Goal: Check status: Check status

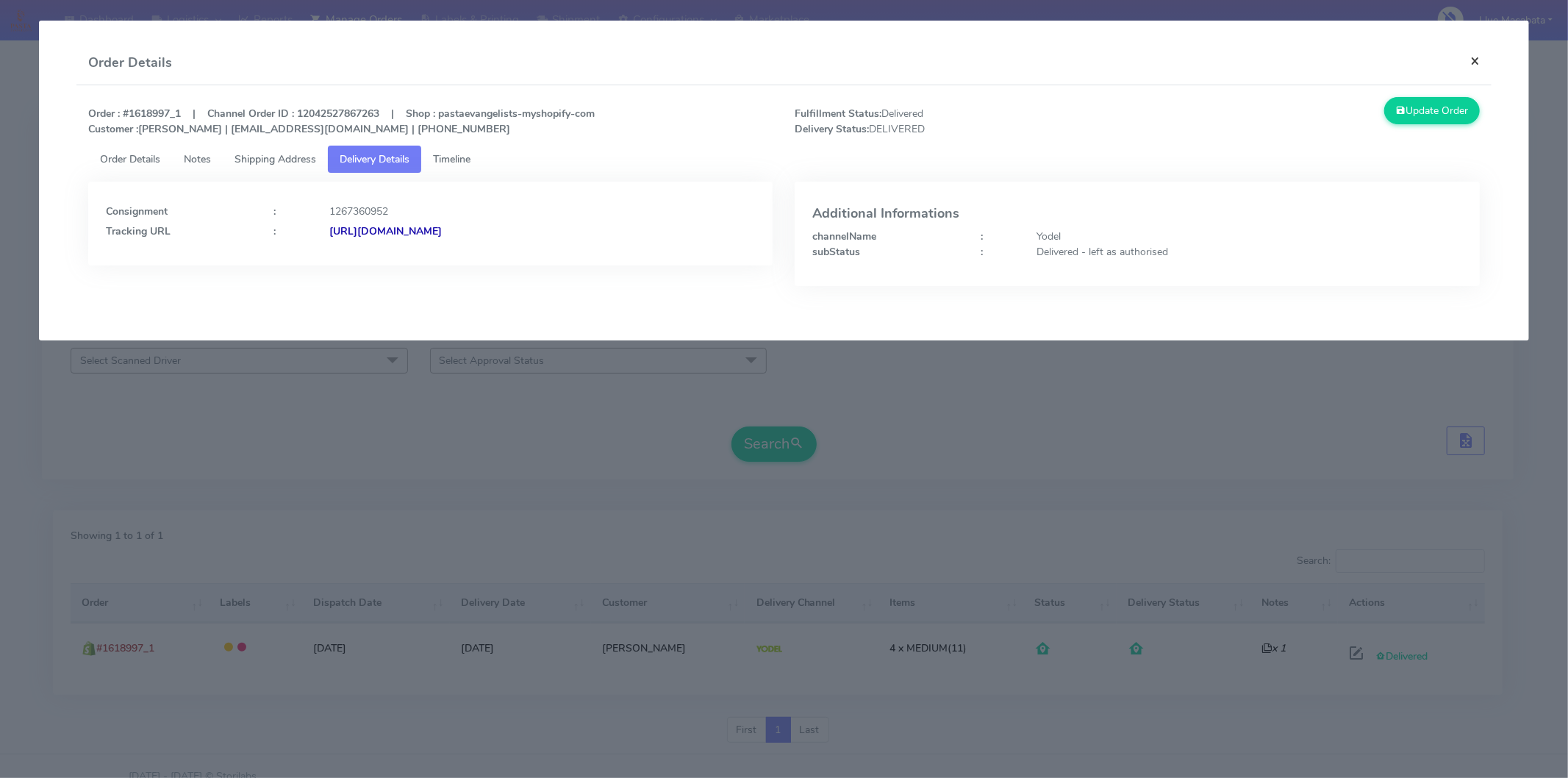
click at [1475, 56] on button "×" at bounding box center [1475, 60] width 33 height 39
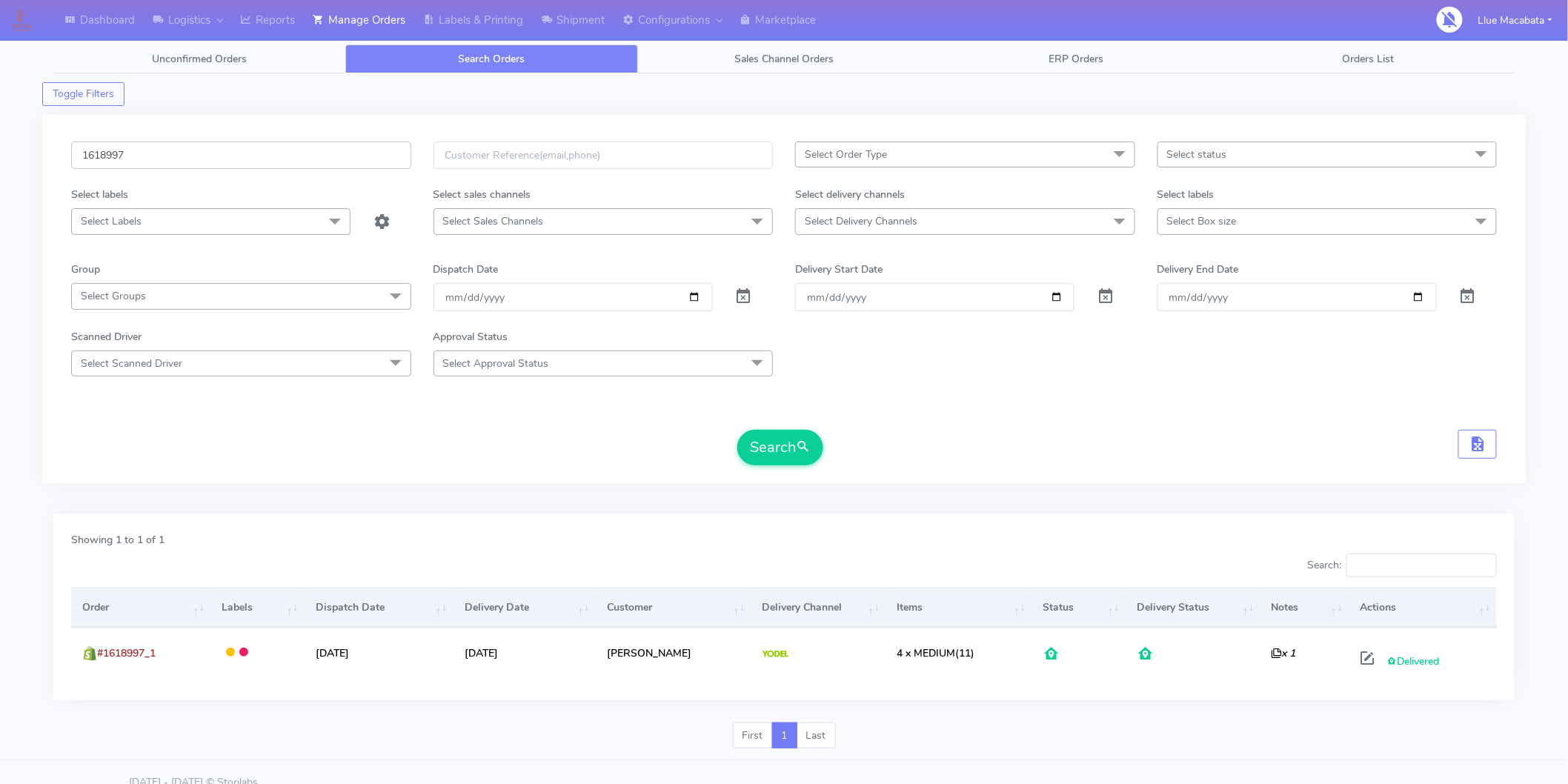
click at [147, 147] on input "1618997" at bounding box center [241, 155] width 340 height 27
paste input "9380"
type input "1619380"
click at [738, 429] on button "Search" at bounding box center [780, 447] width 86 height 36
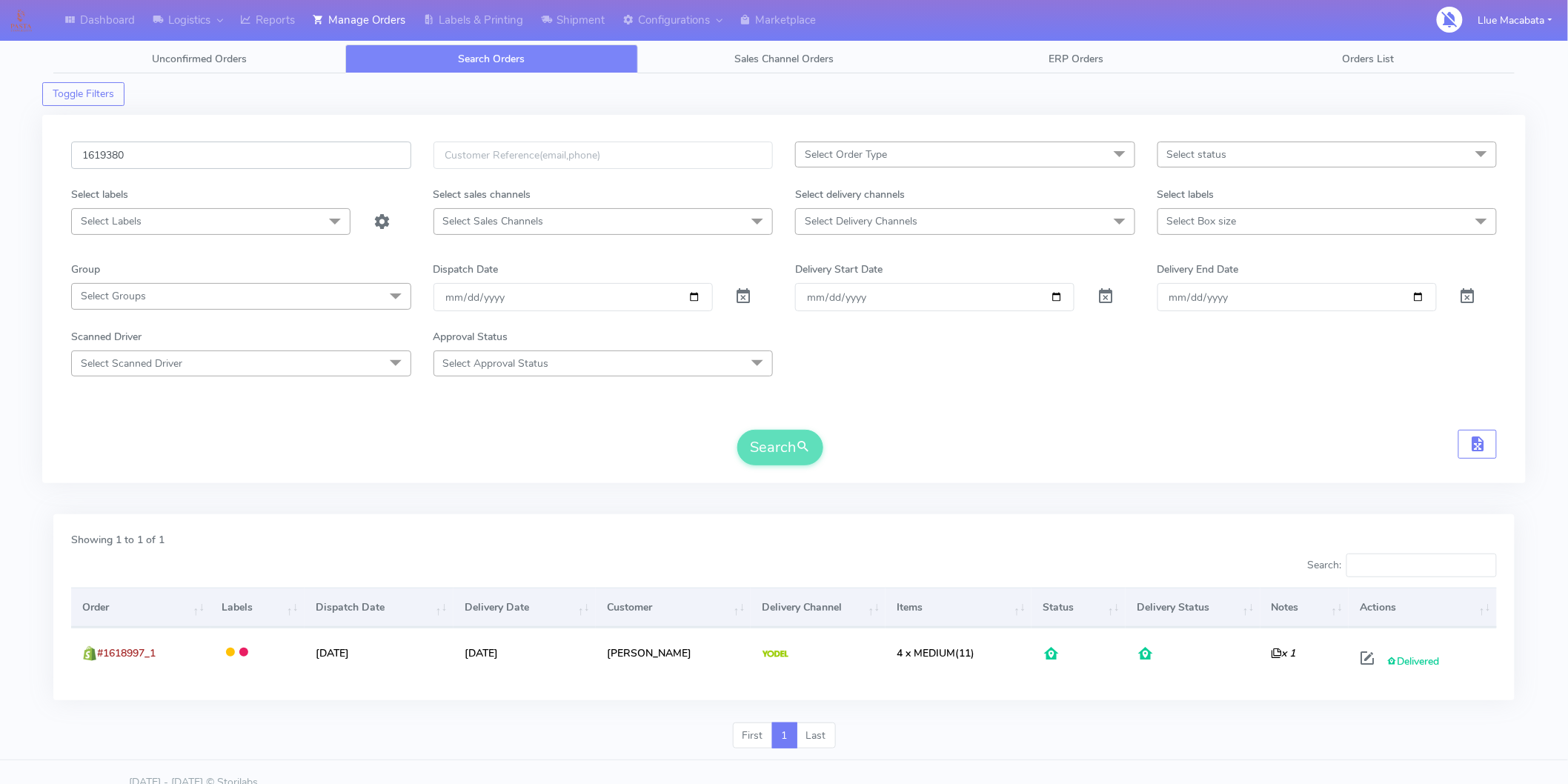
click at [198, 160] on input "1619380" at bounding box center [241, 155] width 340 height 27
click at [201, 159] on input "1619380" at bounding box center [241, 155] width 340 height 27
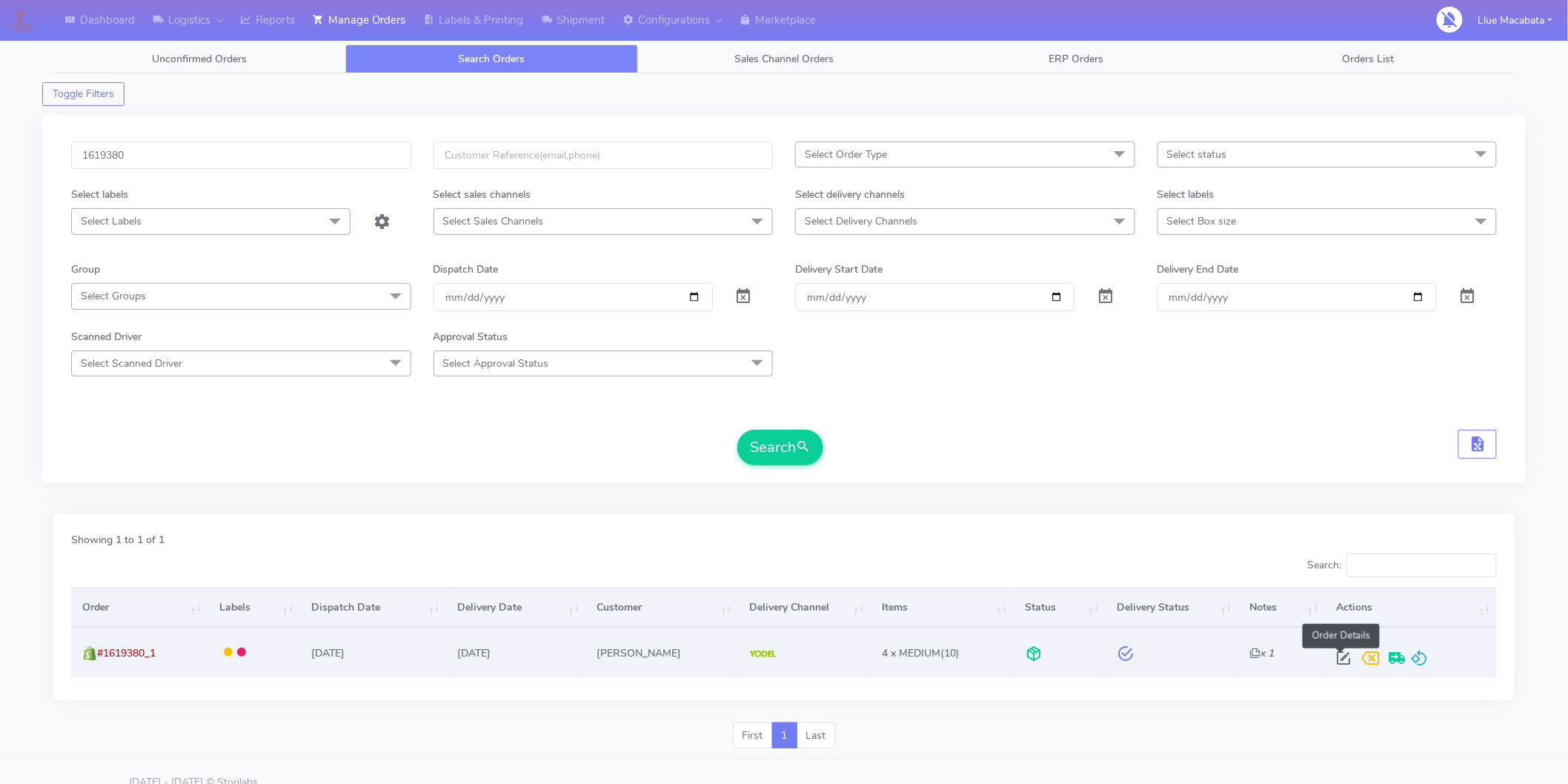
click at [1341, 660] on span at bounding box center [1343, 661] width 27 height 14
select select "5"
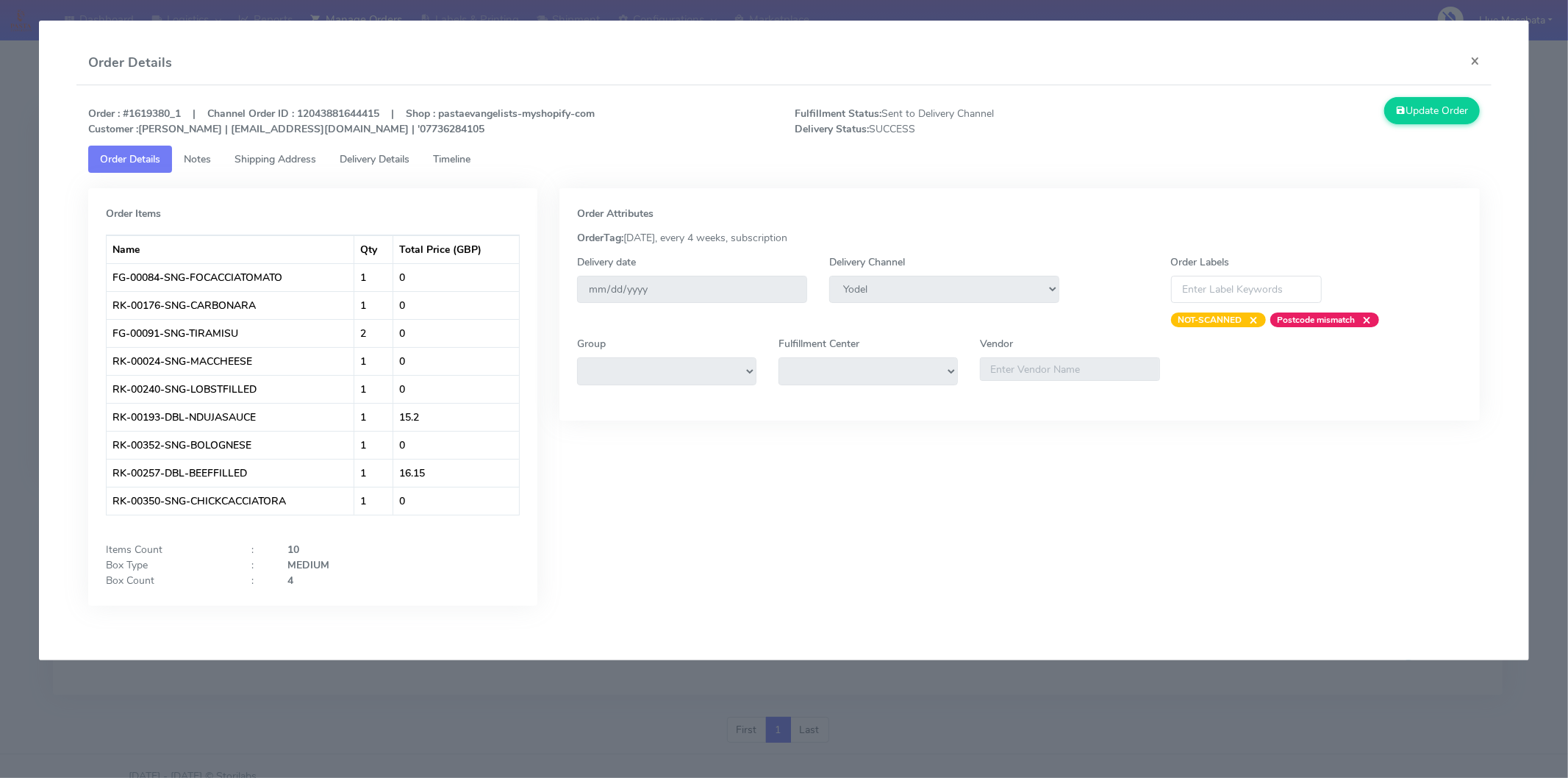
click at [463, 160] on span "Timeline" at bounding box center [451, 159] width 38 height 14
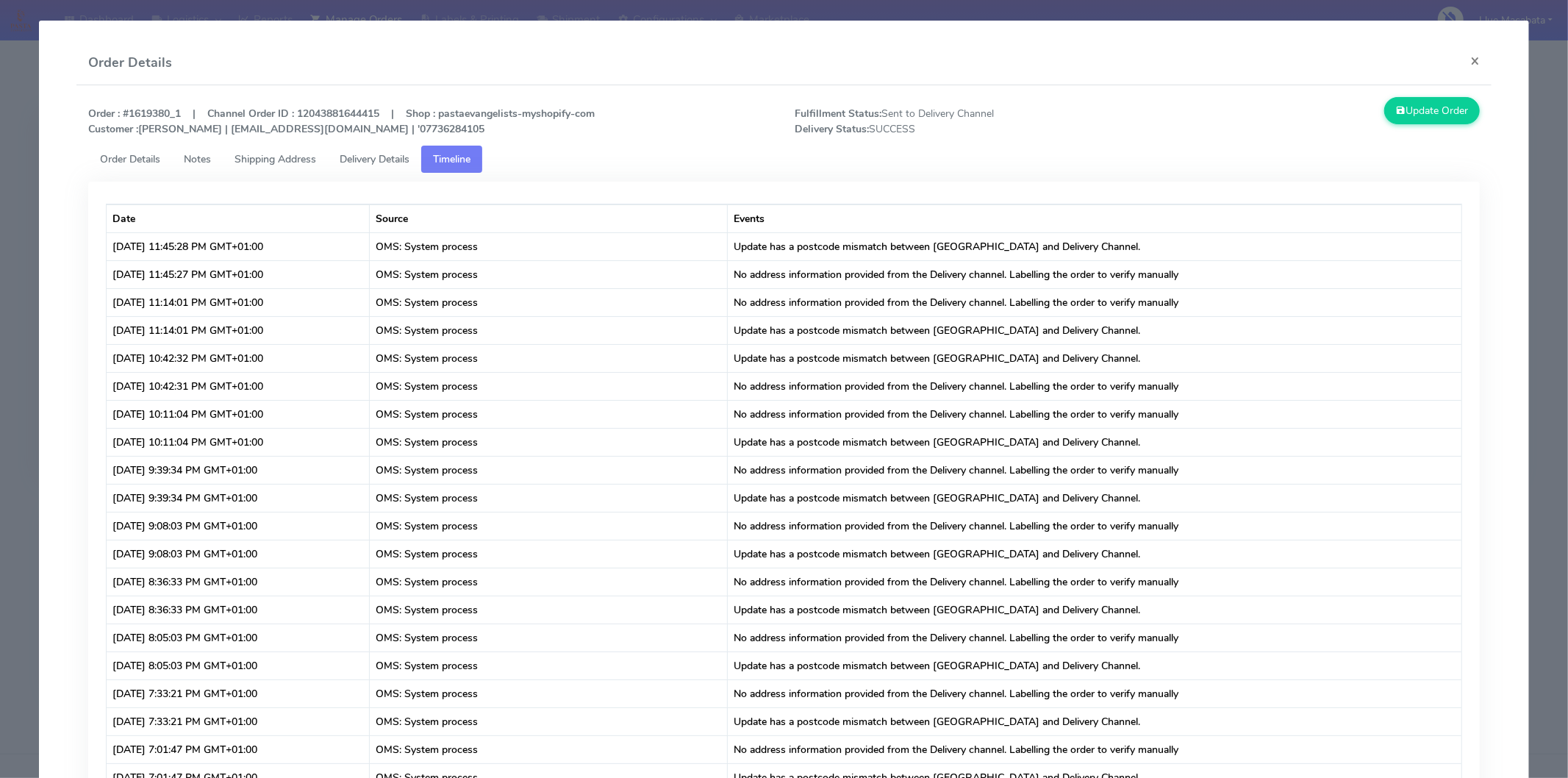
click at [399, 159] on span "Delivery Details" at bounding box center [374, 159] width 70 height 14
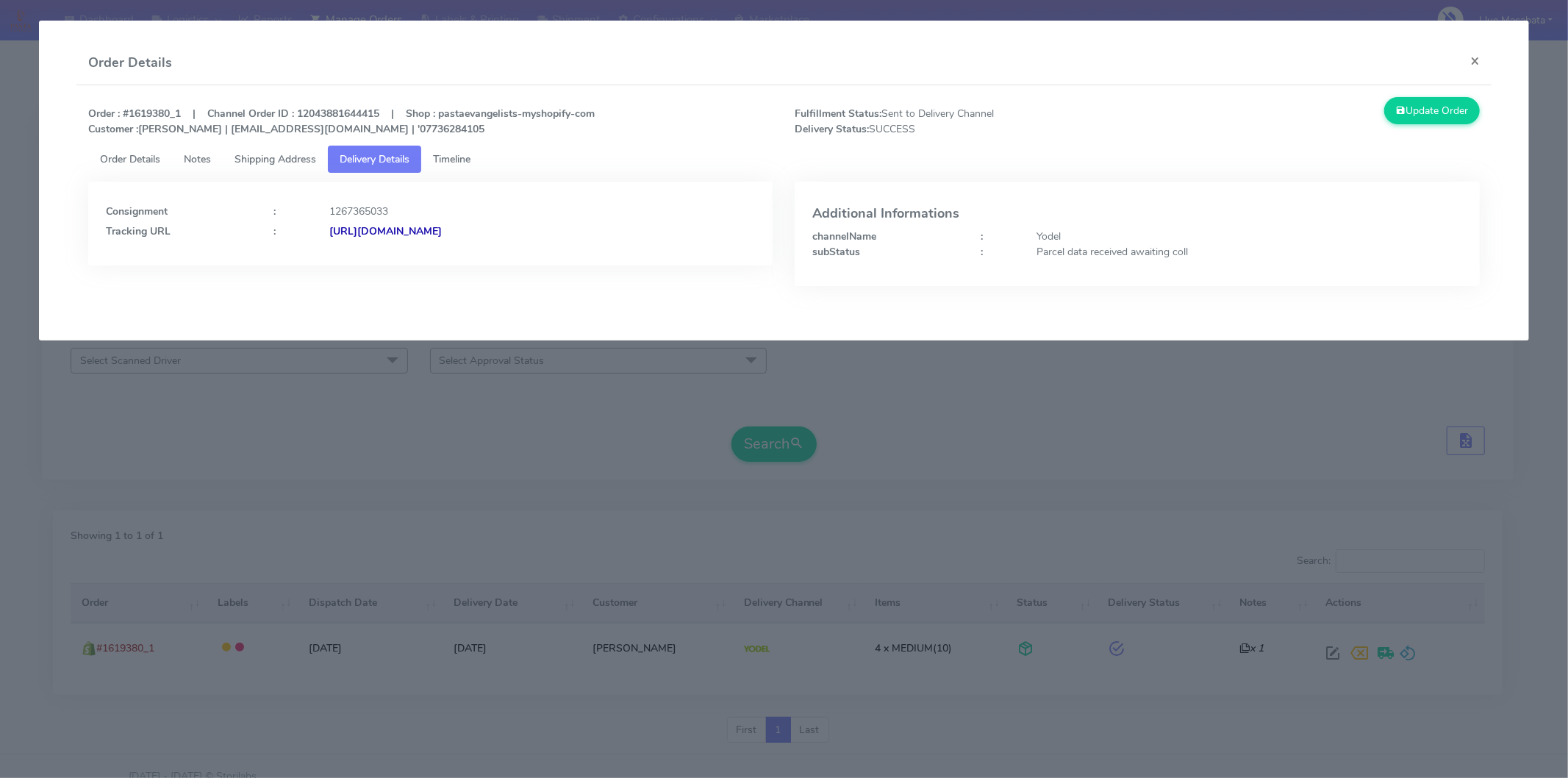
click at [470, 156] on span "Timeline" at bounding box center [451, 159] width 38 height 14
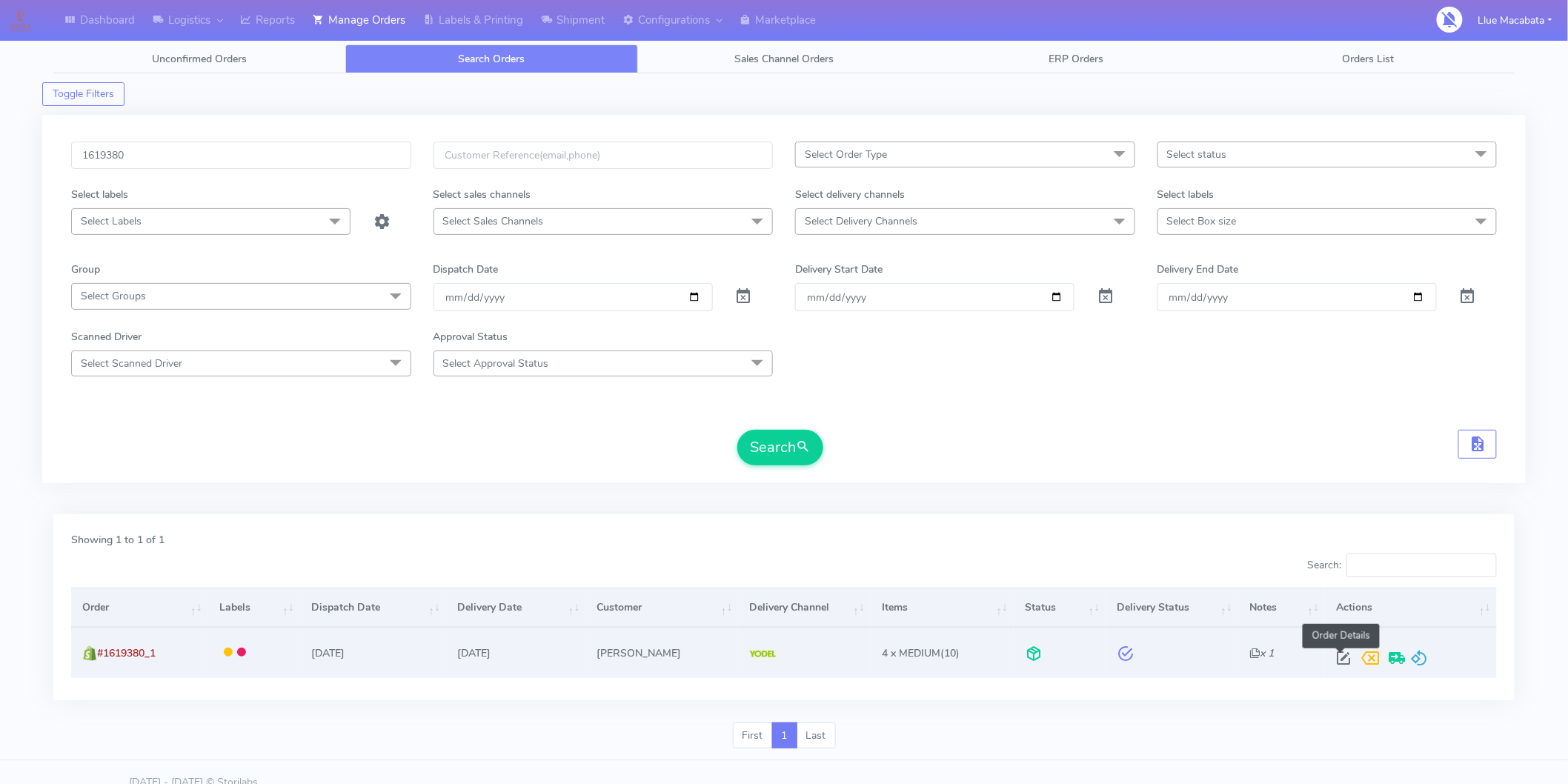
click at [1341, 661] on span at bounding box center [1343, 661] width 27 height 14
select select "5"
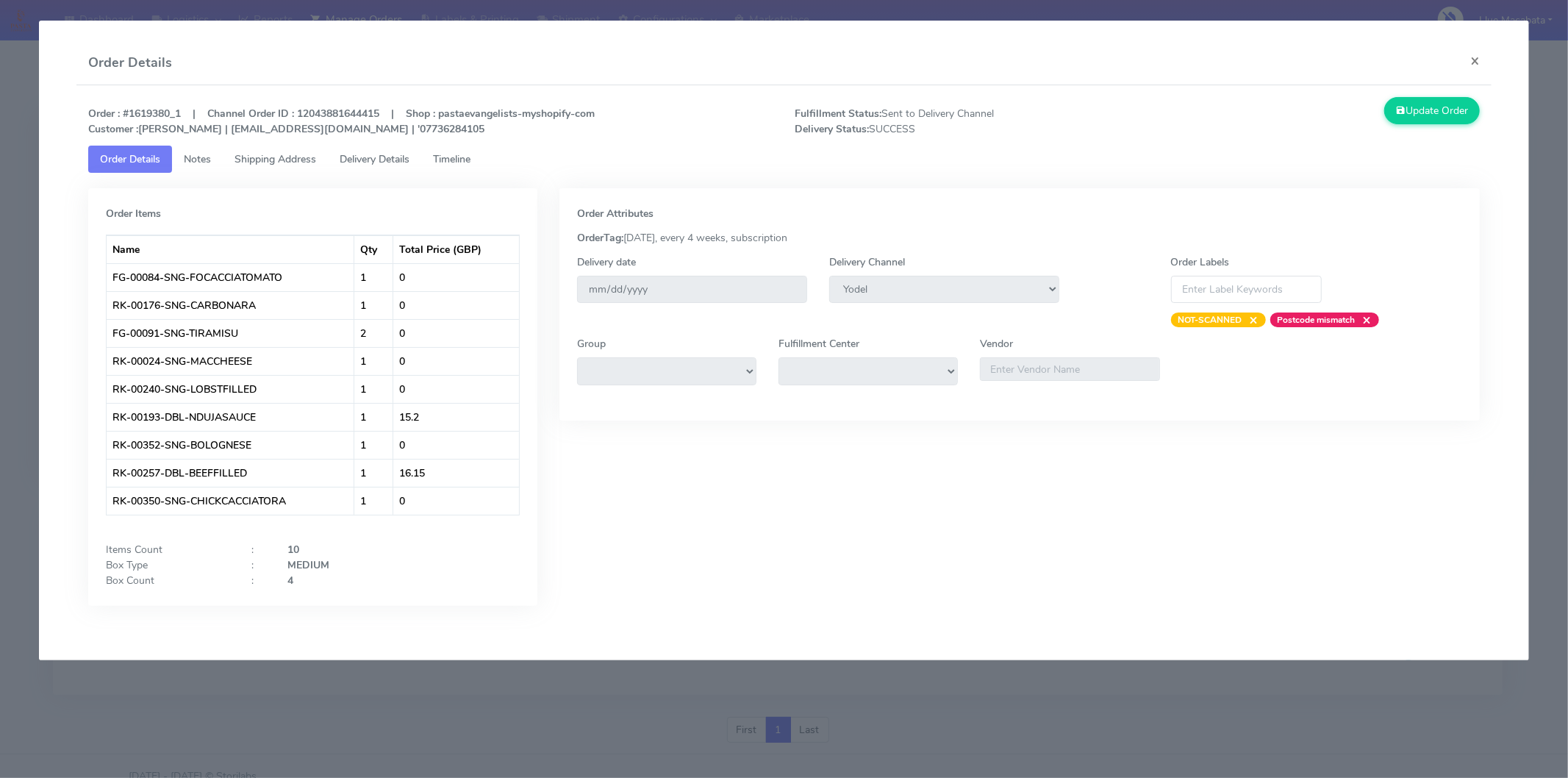
click at [481, 164] on link "Timeline" at bounding box center [451, 159] width 61 height 27
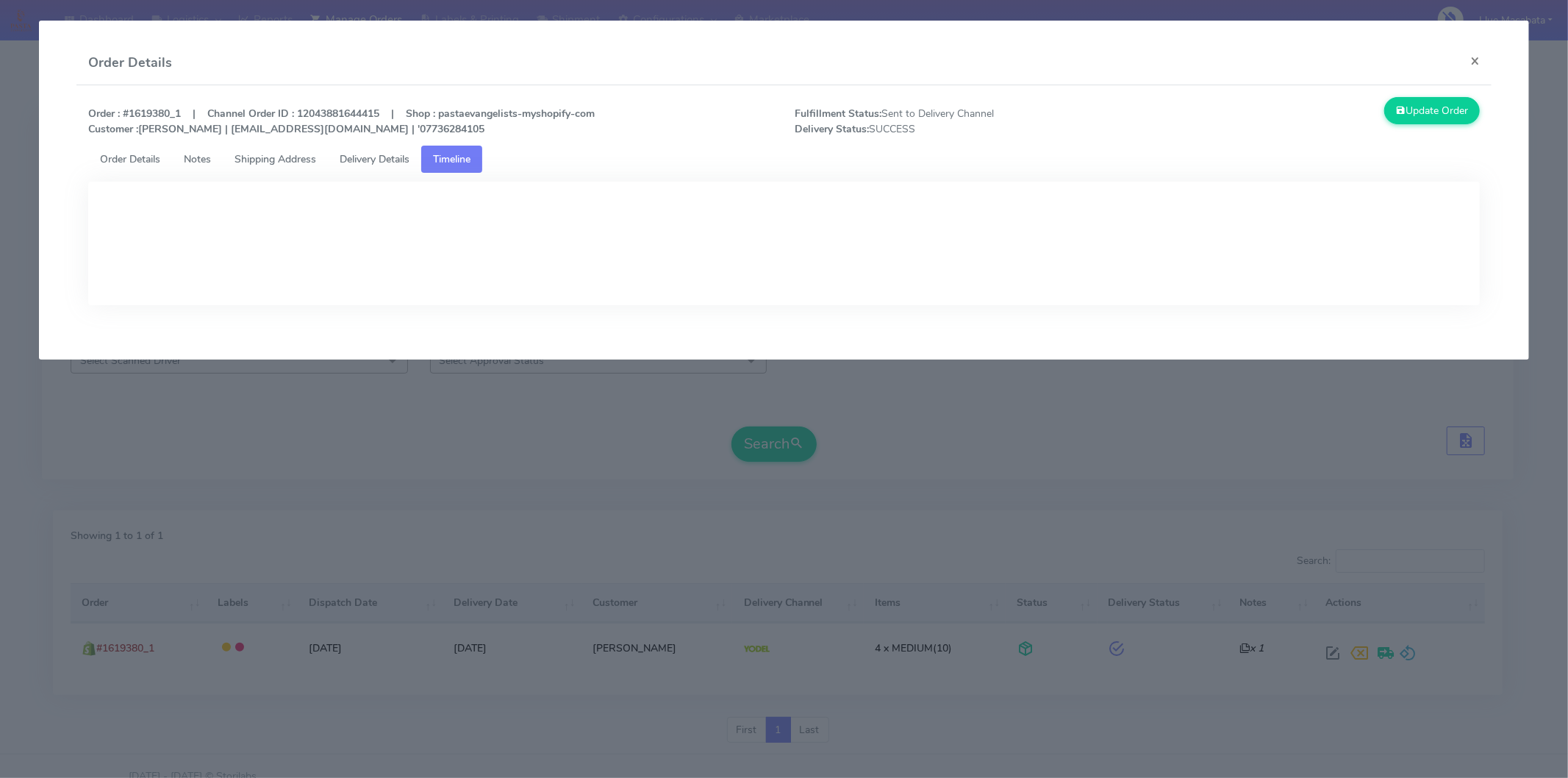
click at [403, 158] on span "Delivery Details" at bounding box center [374, 159] width 70 height 14
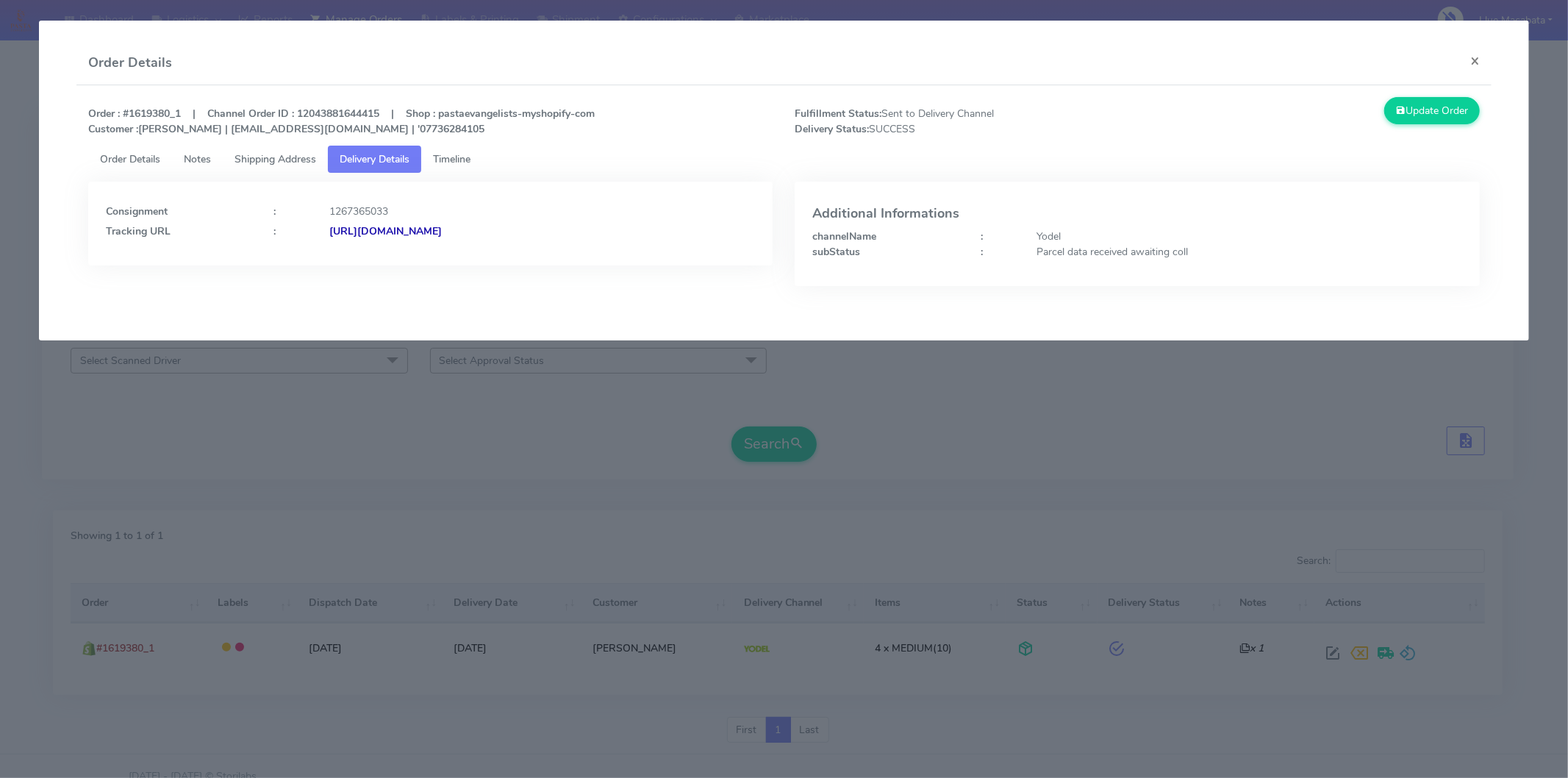
click at [442, 230] on strong "[URL][DOMAIN_NAME]" at bounding box center [386, 230] width 113 height 14
click at [1478, 57] on button "×" at bounding box center [1475, 60] width 33 height 39
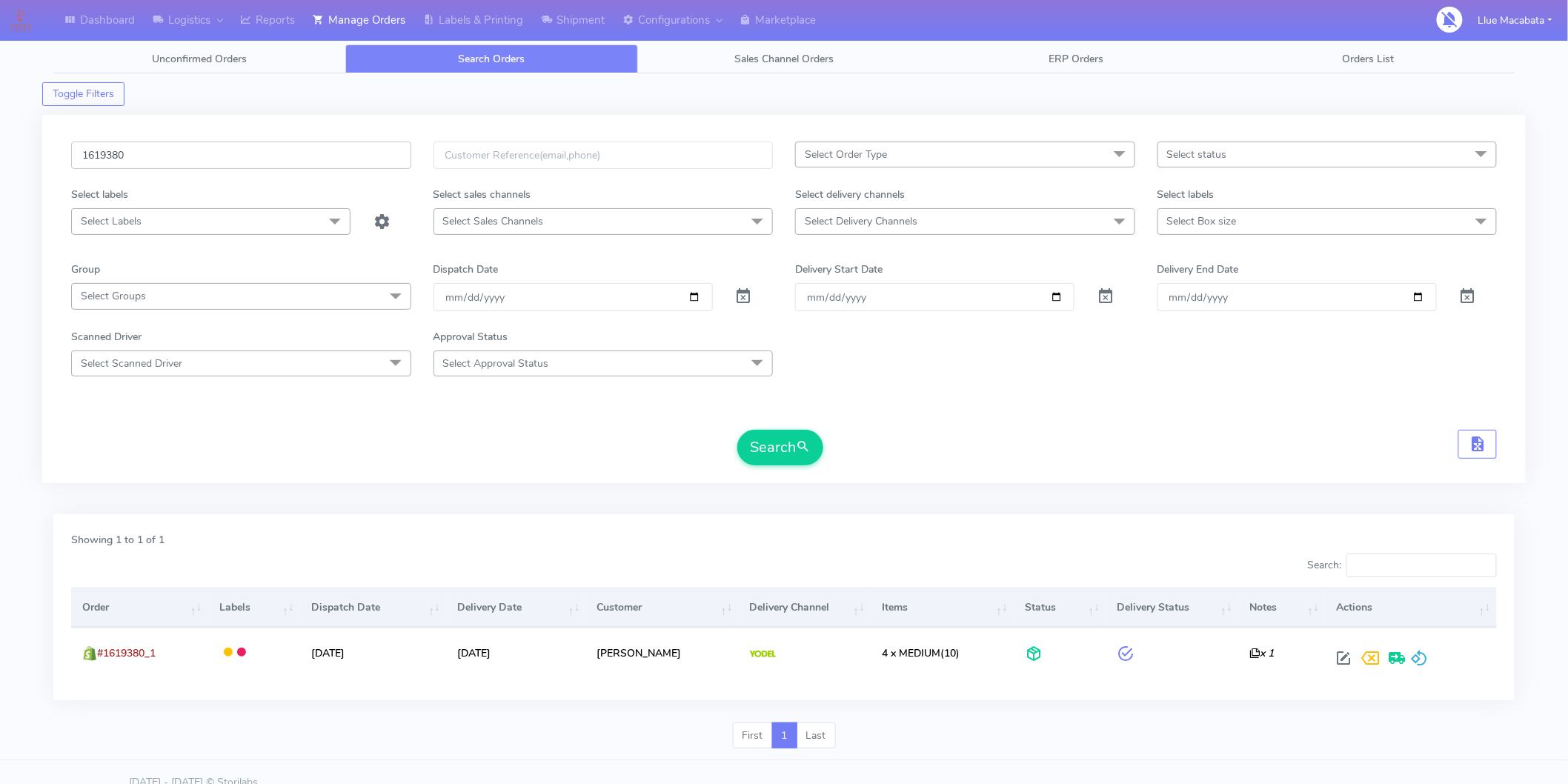
click at [185, 164] on input "1619380" at bounding box center [241, 155] width 340 height 27
paste input "8761"
type input "1618761"
click at [778, 443] on button "Search" at bounding box center [780, 447] width 86 height 36
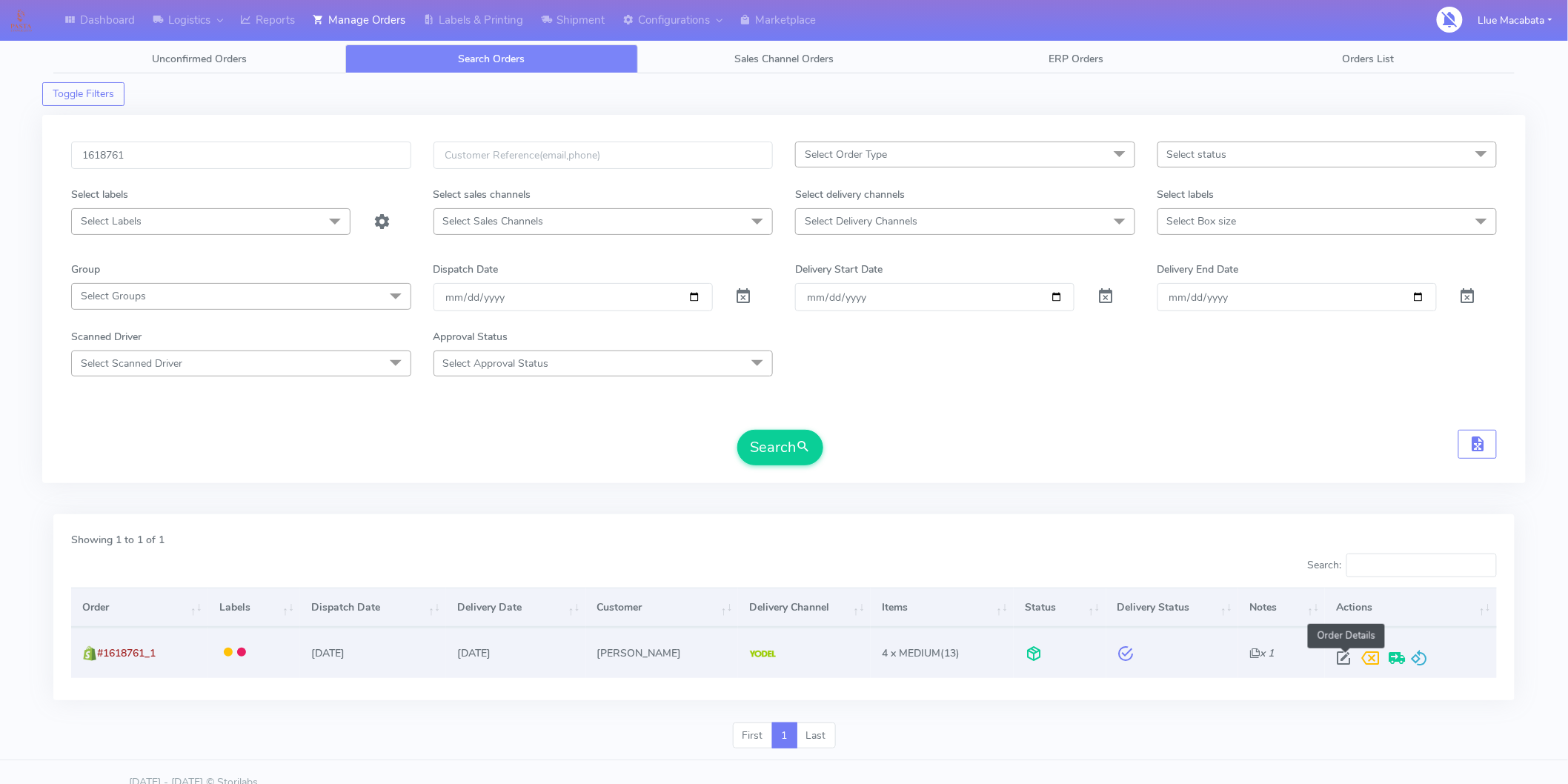
click at [1343, 661] on span at bounding box center [1343, 661] width 27 height 14
select select "5"
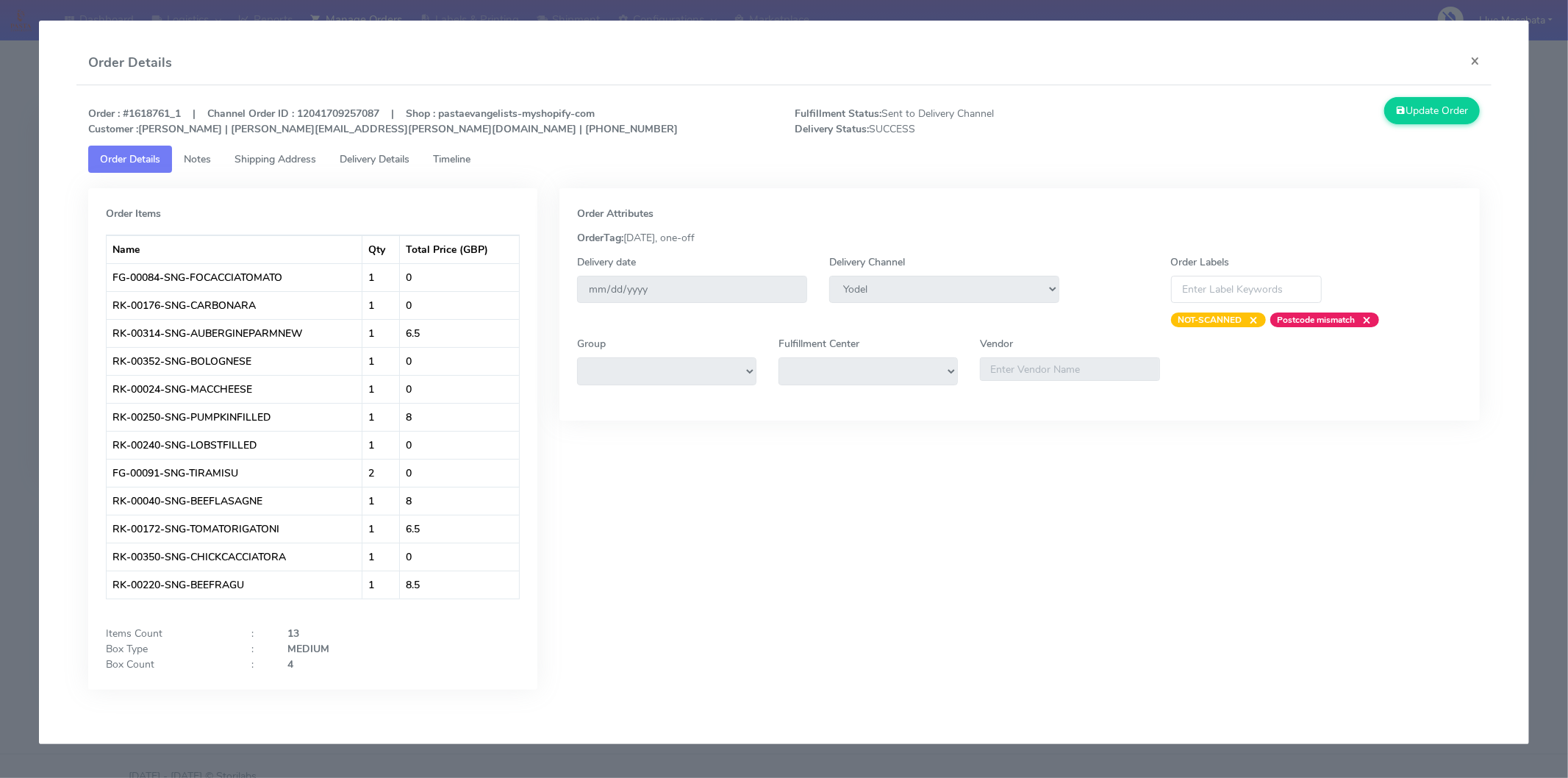
drag, startPoint x: 456, startPoint y: 179, endPoint x: 452, endPoint y: 159, distance: 20.4
click at [456, 177] on tab "Order Items Name Qty Total Price (GBP) FG-00084-SNG-FOCACCIATOMATO 1 0 RK-00176…" at bounding box center [784, 442] width 1392 height 539
click at [452, 159] on span "Timeline" at bounding box center [451, 159] width 38 height 14
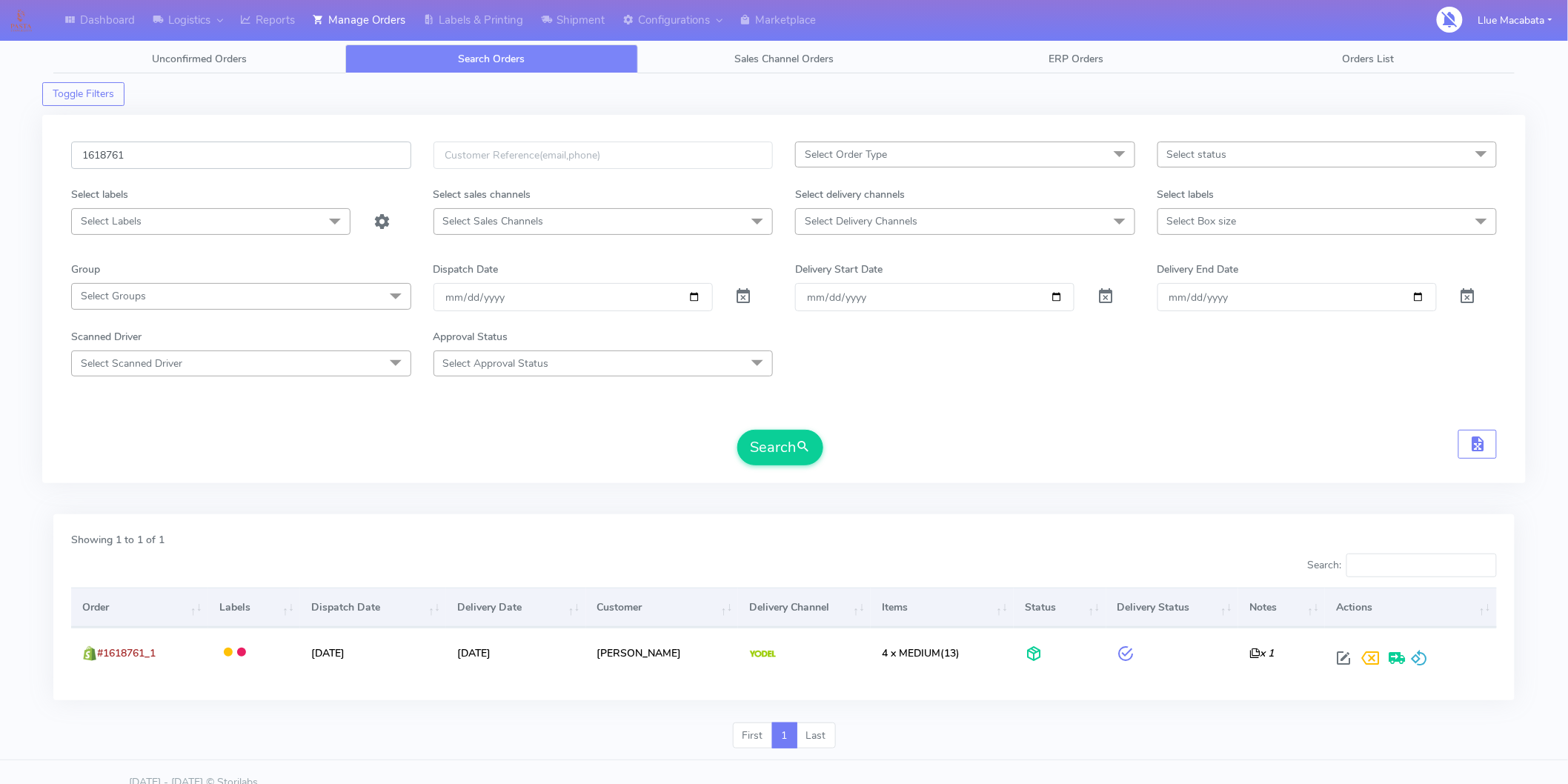
click at [159, 163] on input "1618761" at bounding box center [241, 155] width 340 height 27
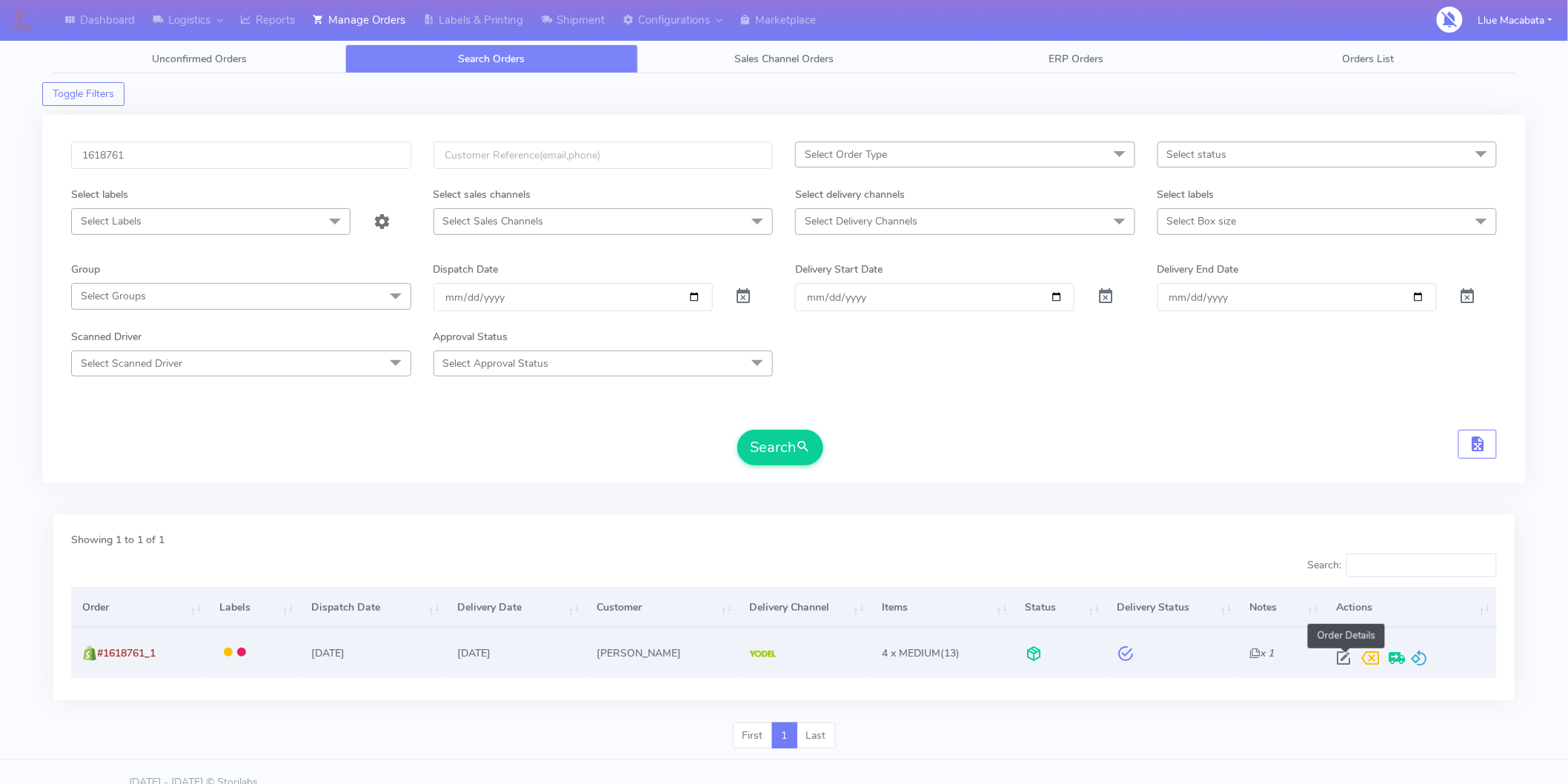
click at [1344, 655] on span at bounding box center [1343, 661] width 27 height 14
select select "5"
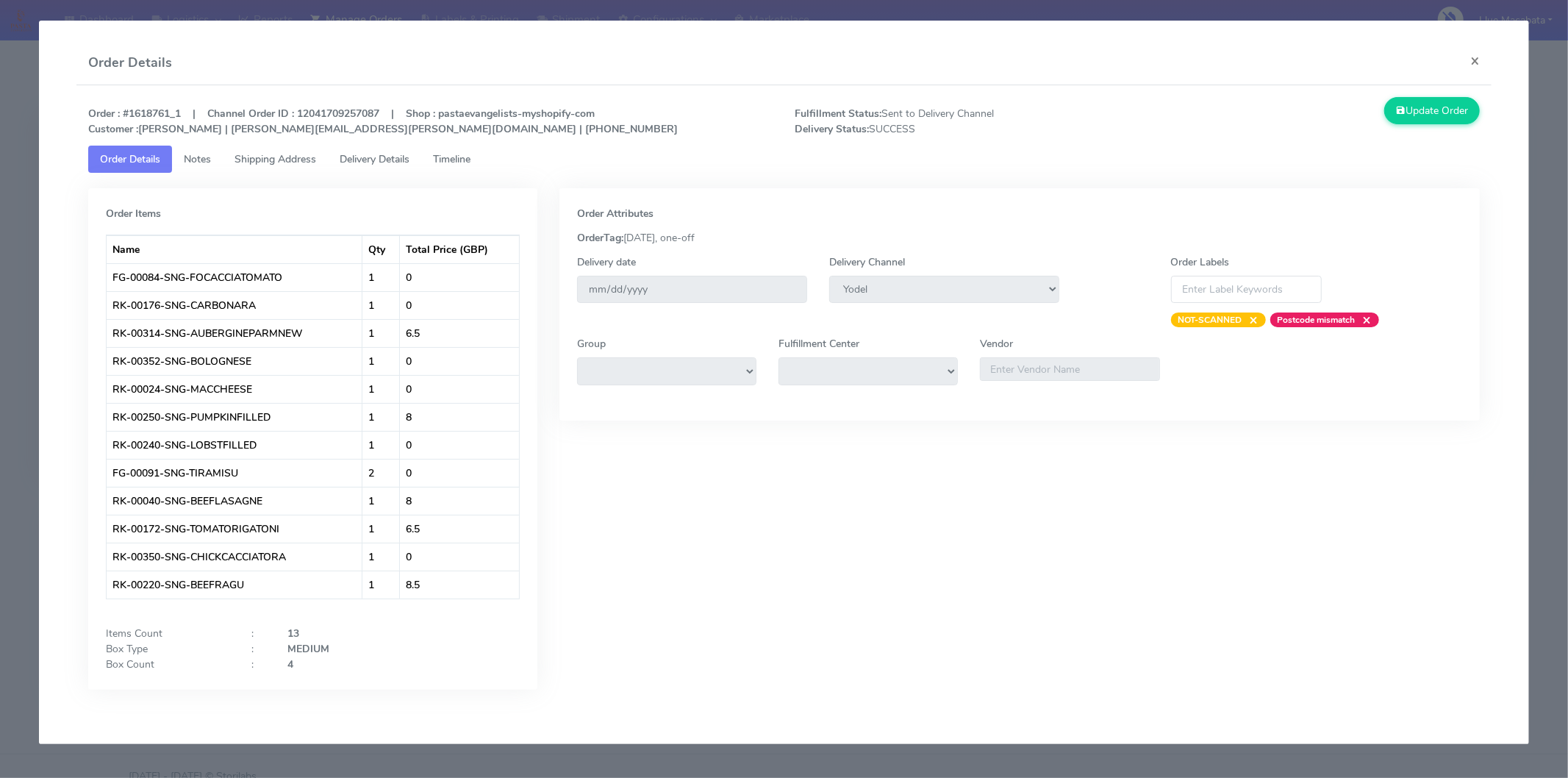
click at [357, 165] on span "Delivery Details" at bounding box center [374, 159] width 70 height 14
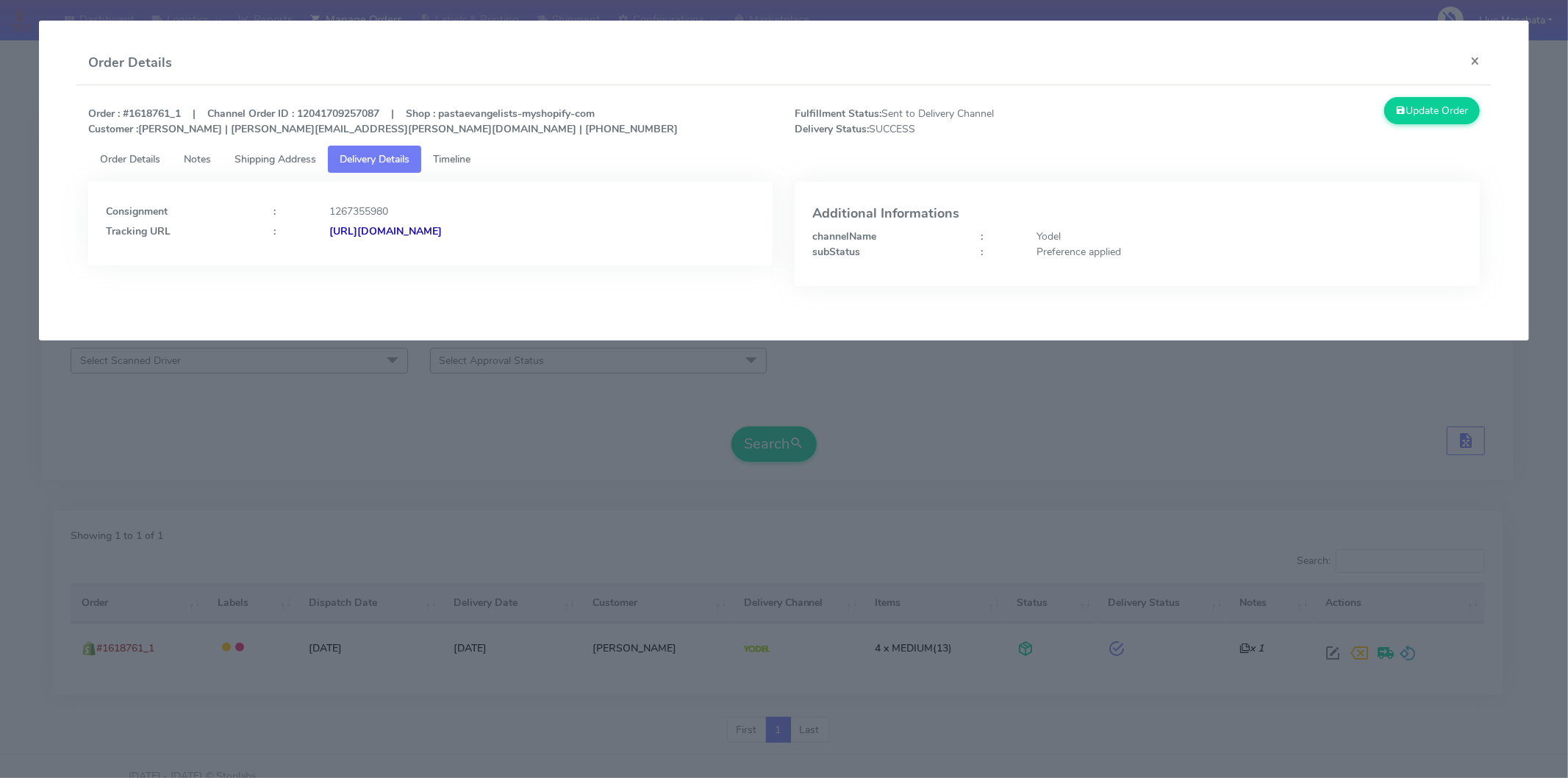
click at [442, 224] on strong "[URL][DOMAIN_NAME]" at bounding box center [386, 230] width 113 height 14
click at [1476, 56] on button "×" at bounding box center [1475, 60] width 33 height 39
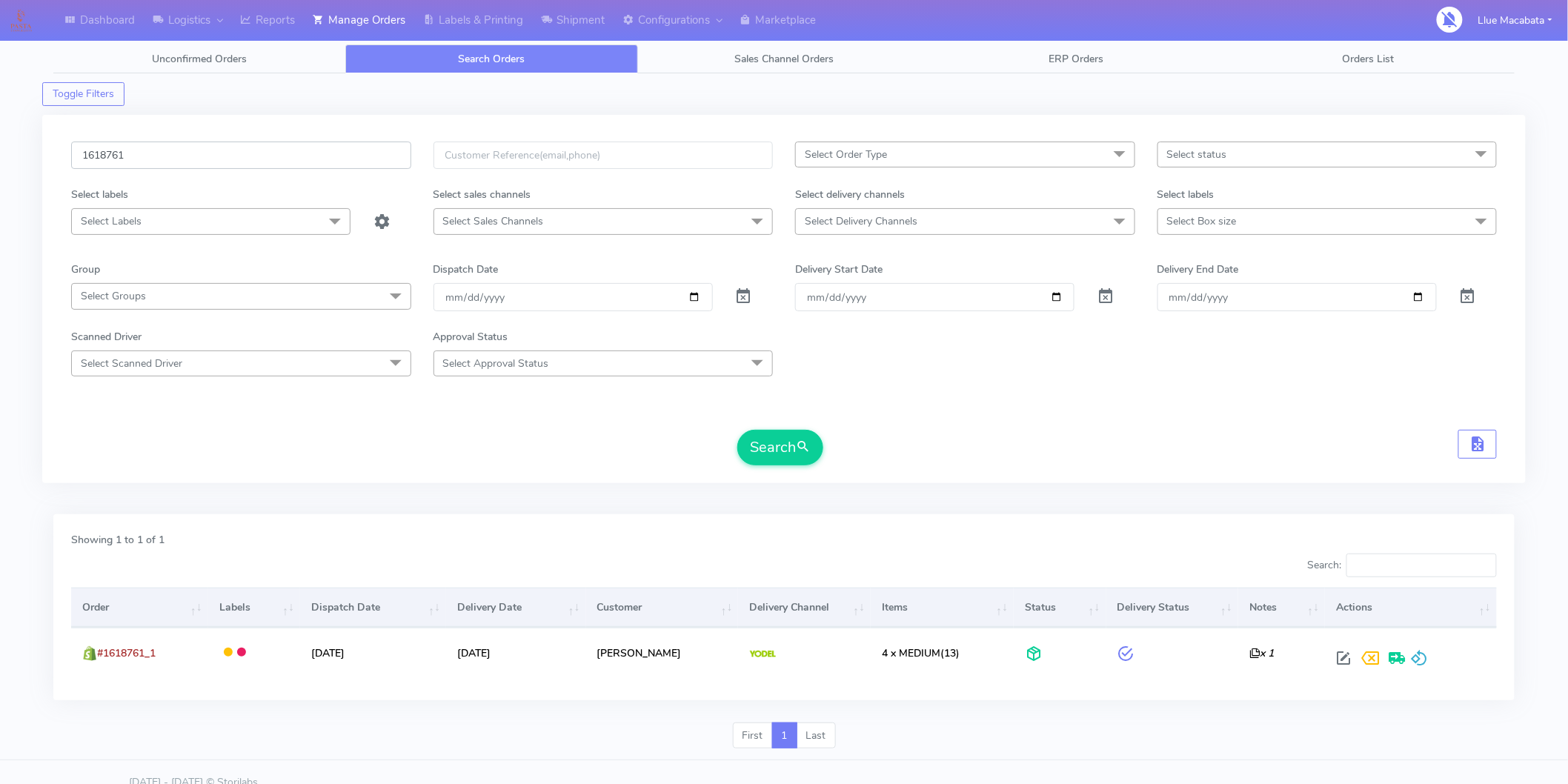
click at [187, 160] on input "1618761" at bounding box center [241, 155] width 340 height 27
paste input "842"
type input "1618842"
click at [794, 446] on button "Search" at bounding box center [780, 447] width 86 height 36
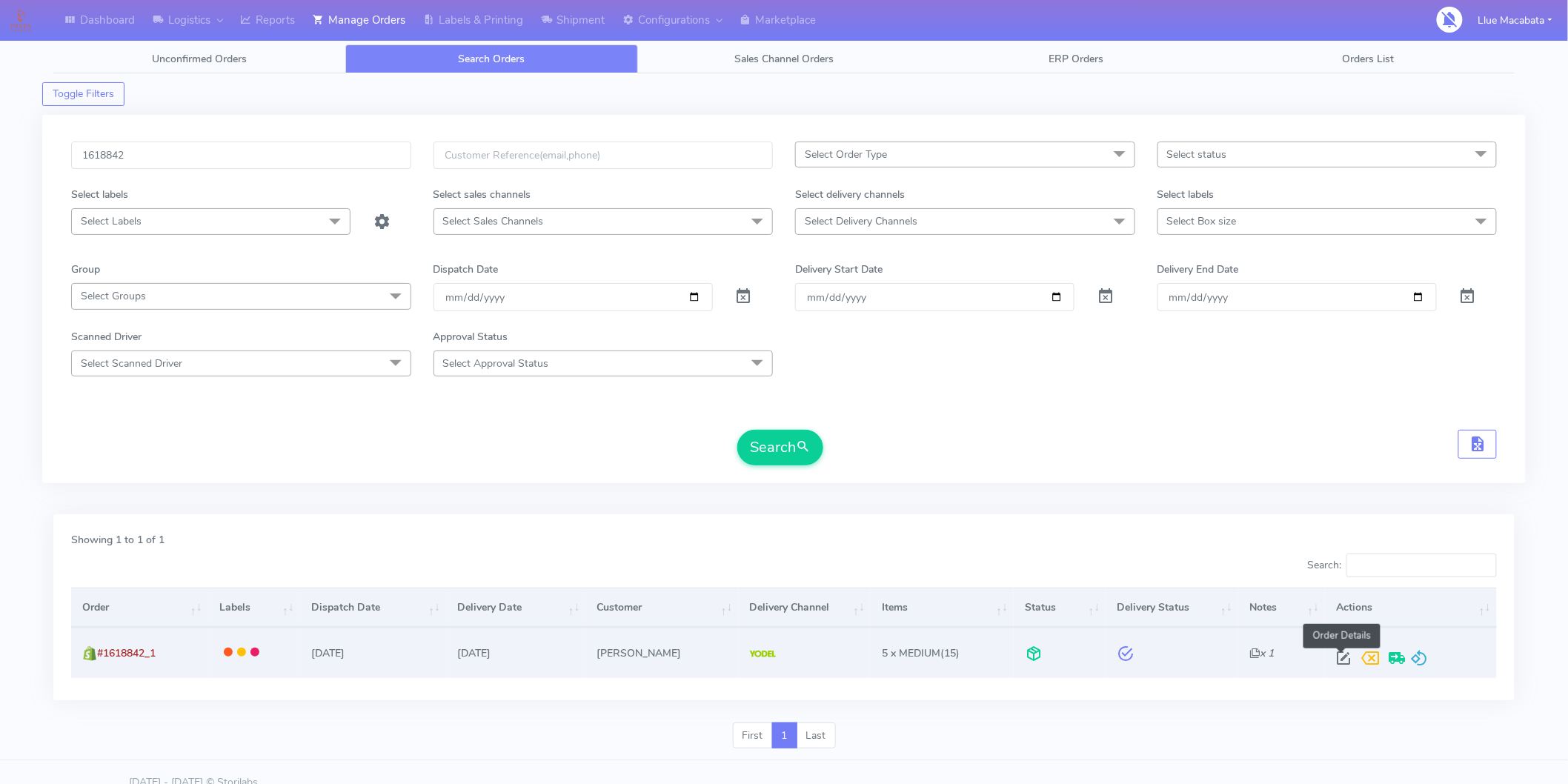
click at [1341, 658] on span at bounding box center [1343, 661] width 27 height 14
select select "5"
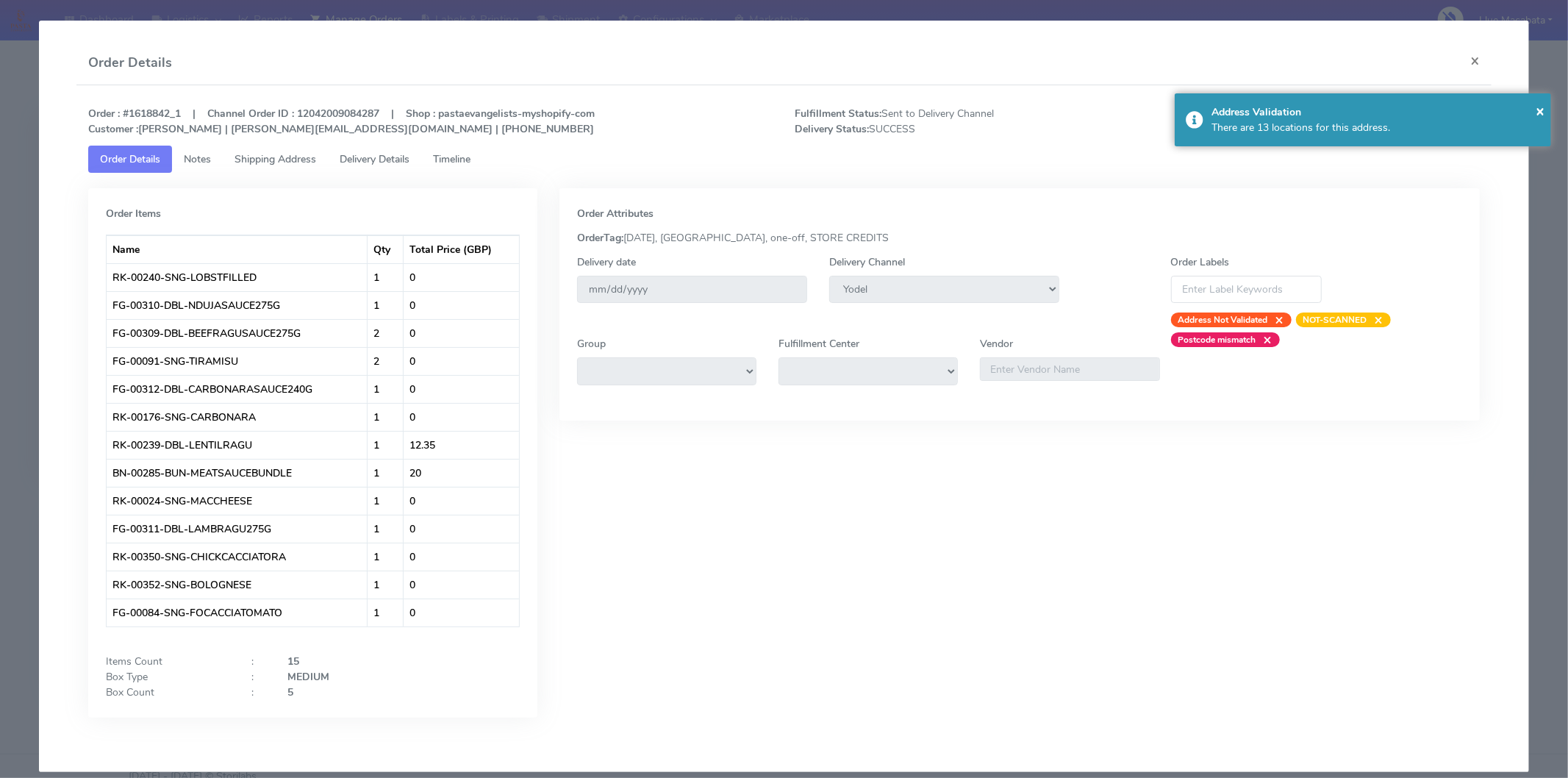
click at [452, 164] on span "Timeline" at bounding box center [451, 159] width 38 height 14
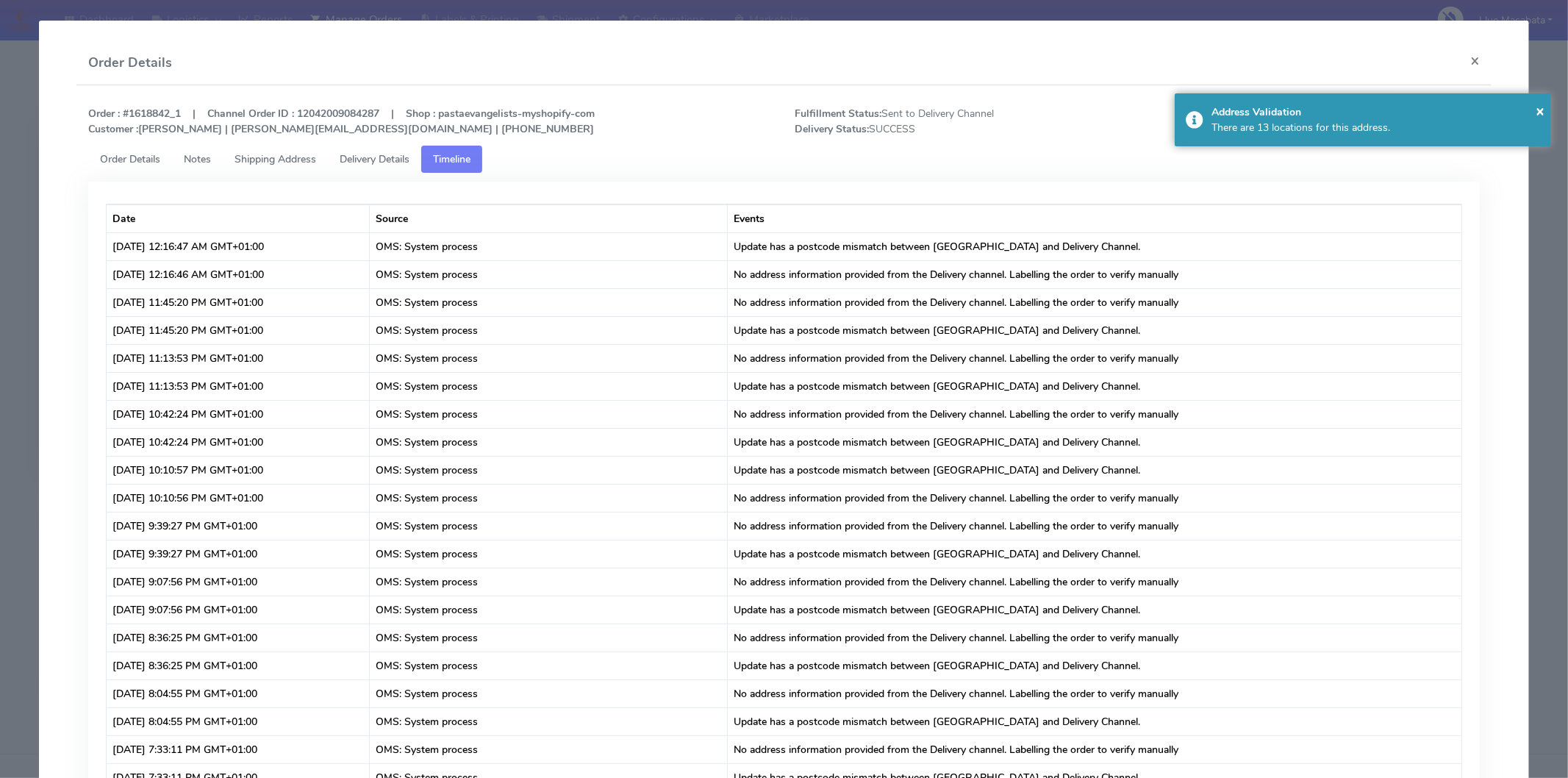
click at [379, 160] on span "Delivery Details" at bounding box center [374, 159] width 70 height 14
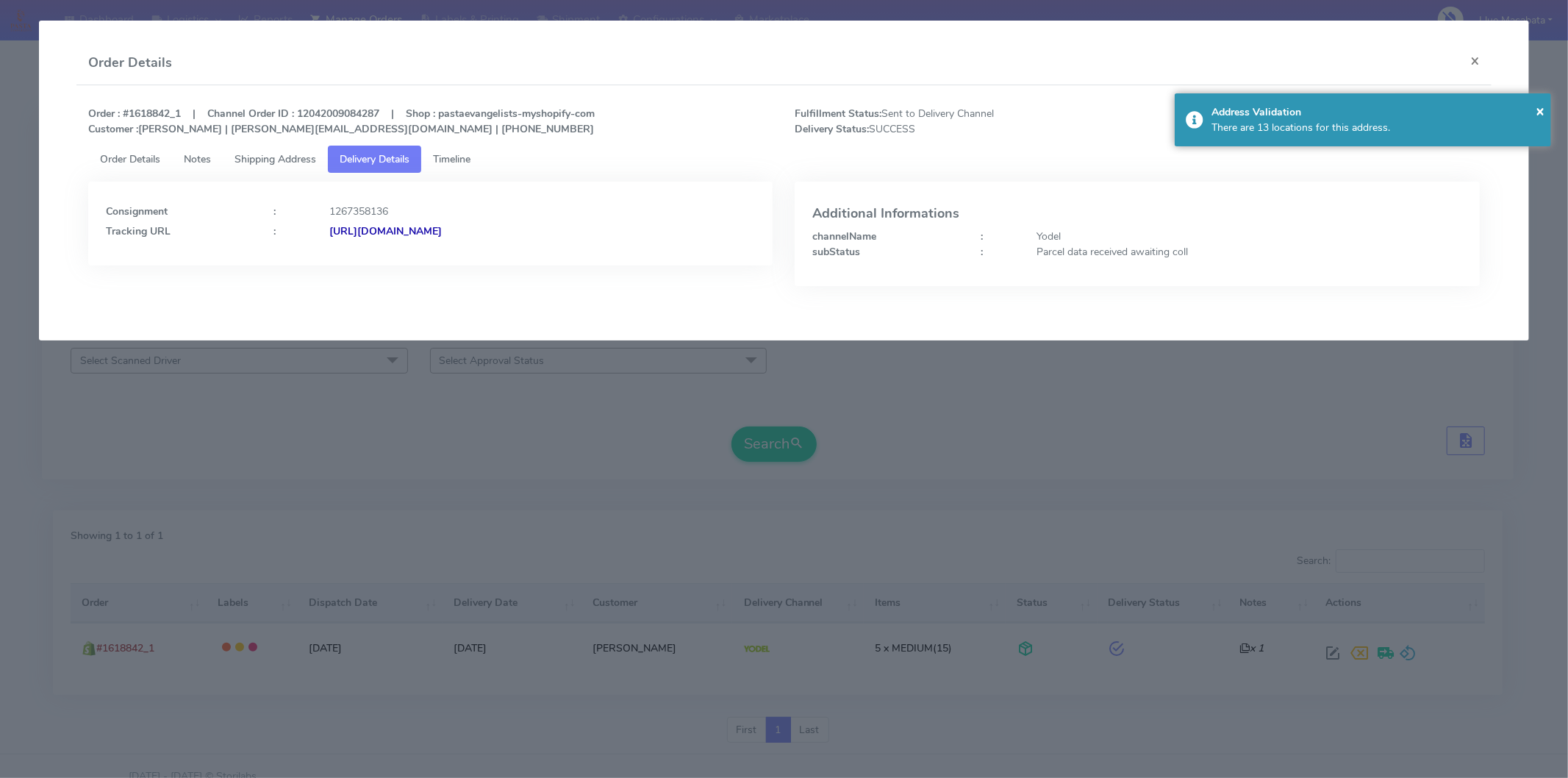
click at [470, 158] on span "Timeline" at bounding box center [451, 159] width 38 height 14
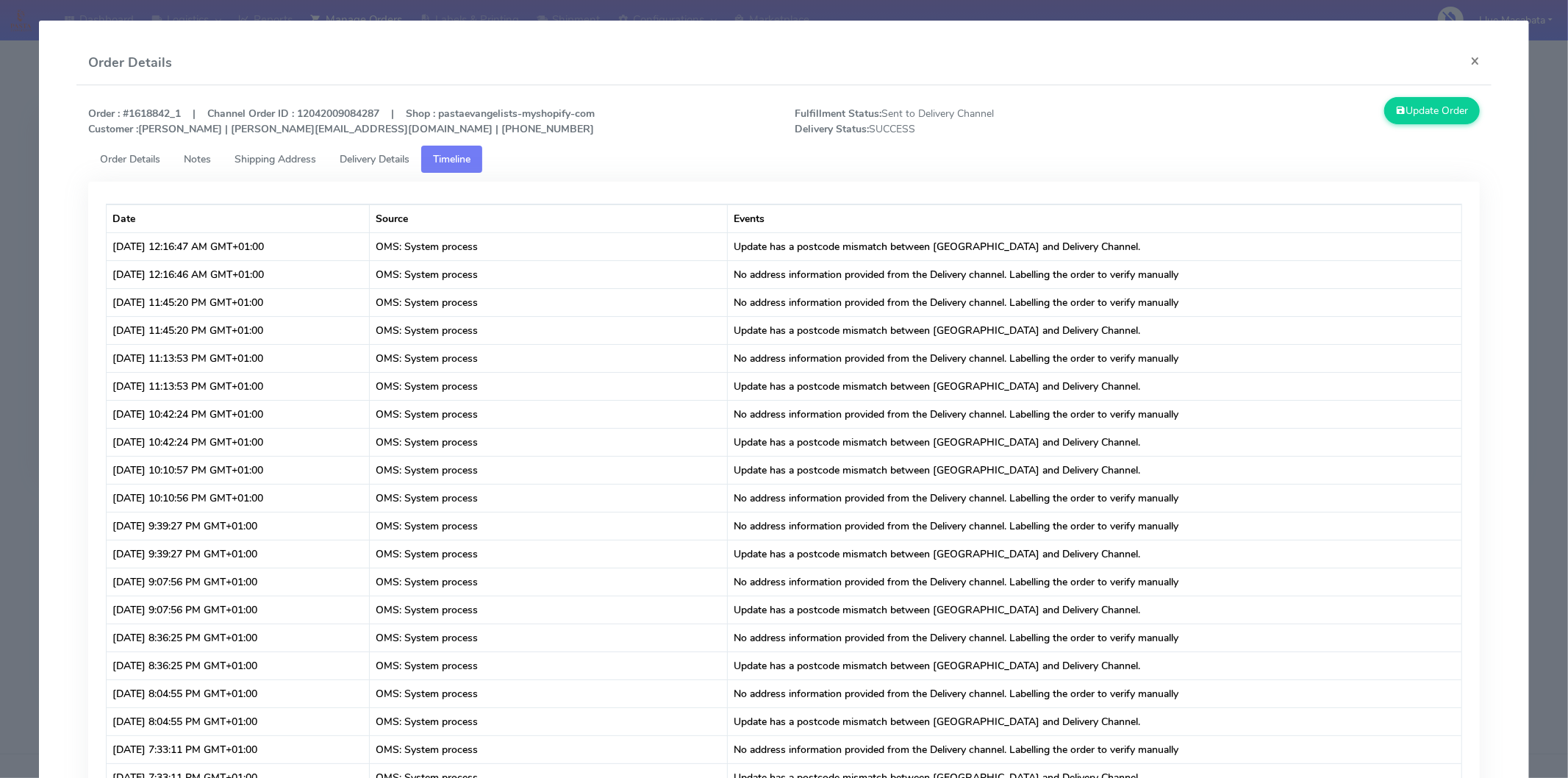
click at [392, 156] on span "Delivery Details" at bounding box center [374, 159] width 70 height 14
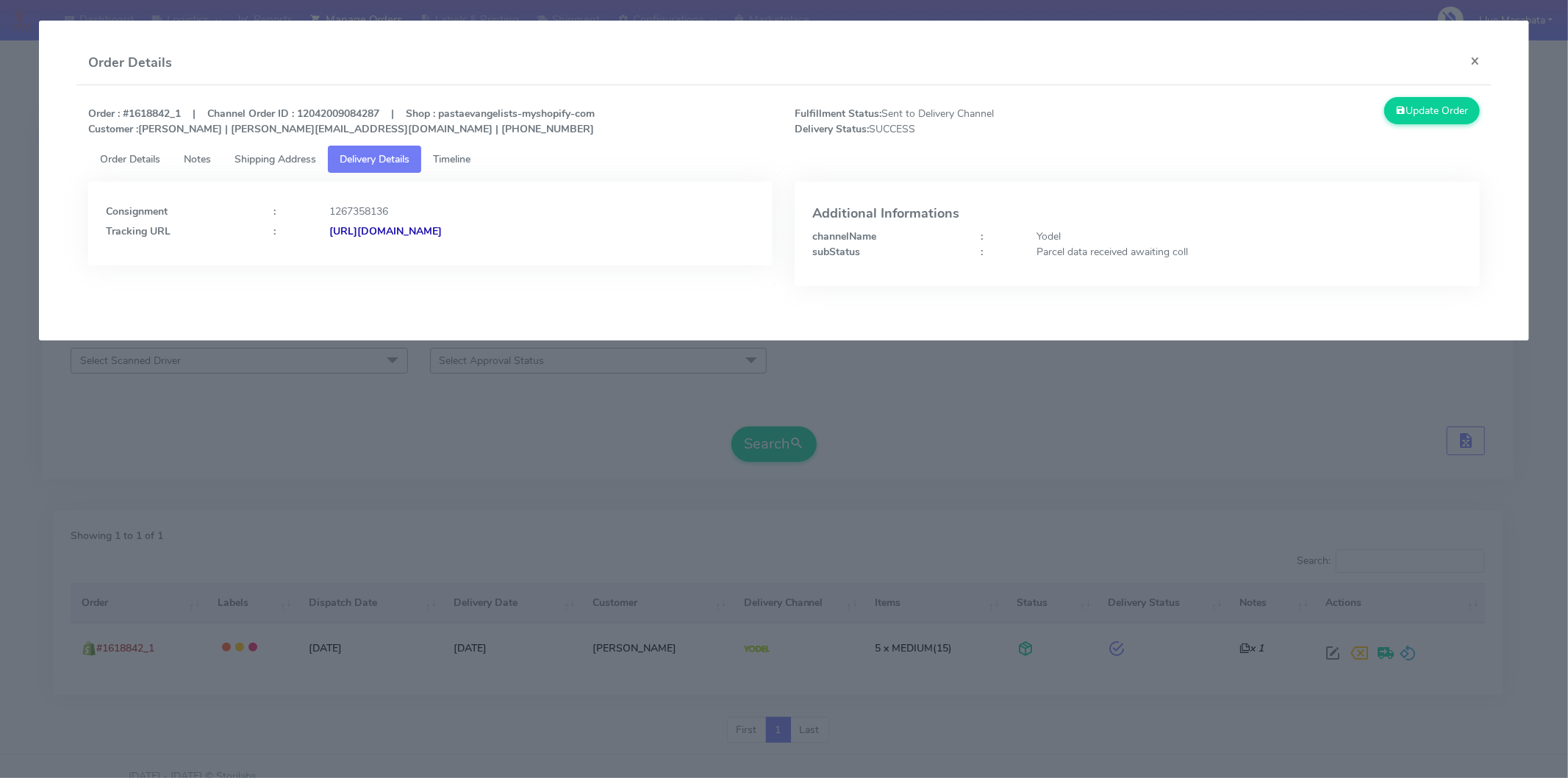
click at [465, 155] on span "Timeline" at bounding box center [451, 159] width 38 height 14
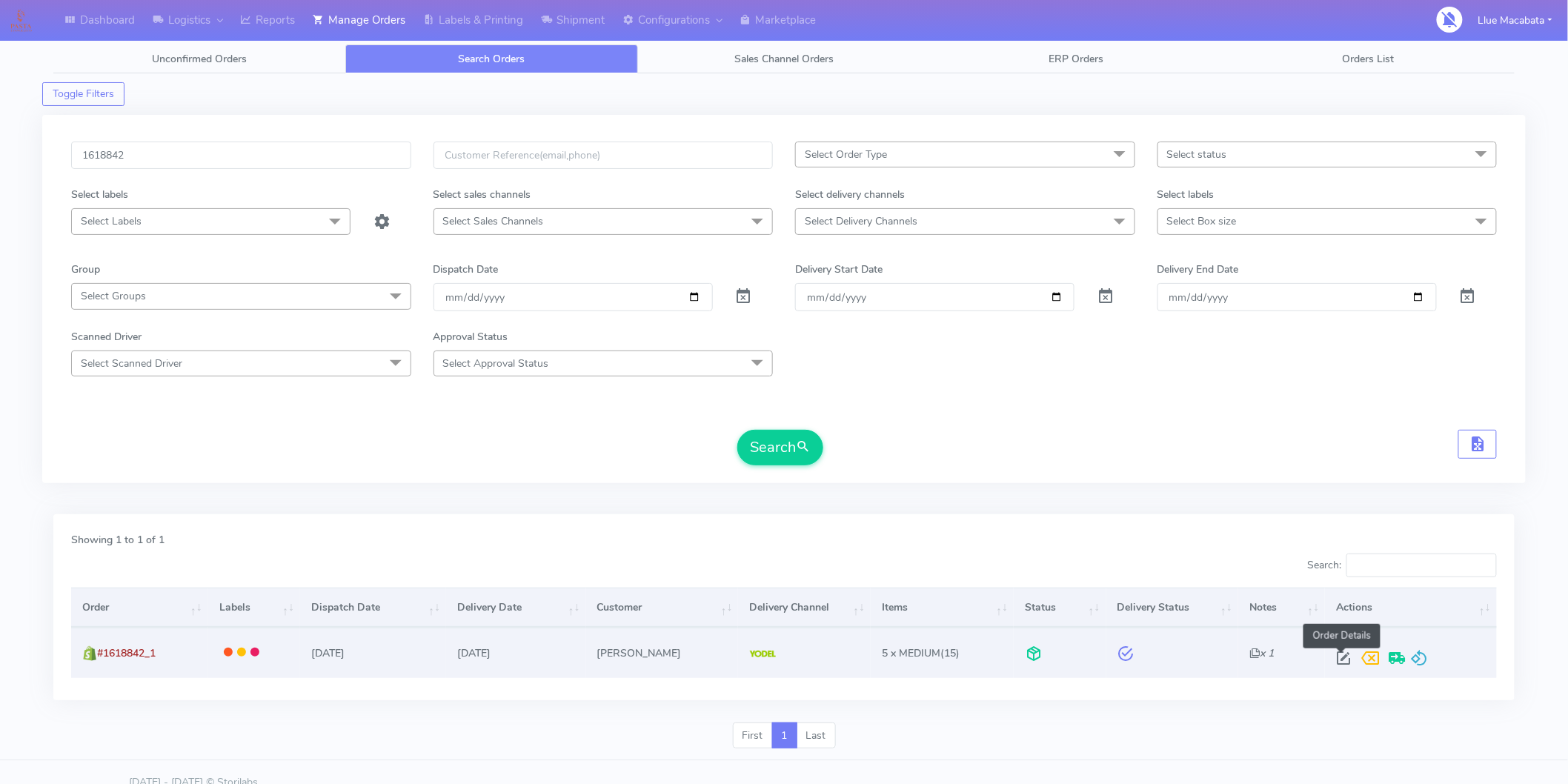
click at [1341, 662] on span at bounding box center [1343, 661] width 27 height 14
select select "5"
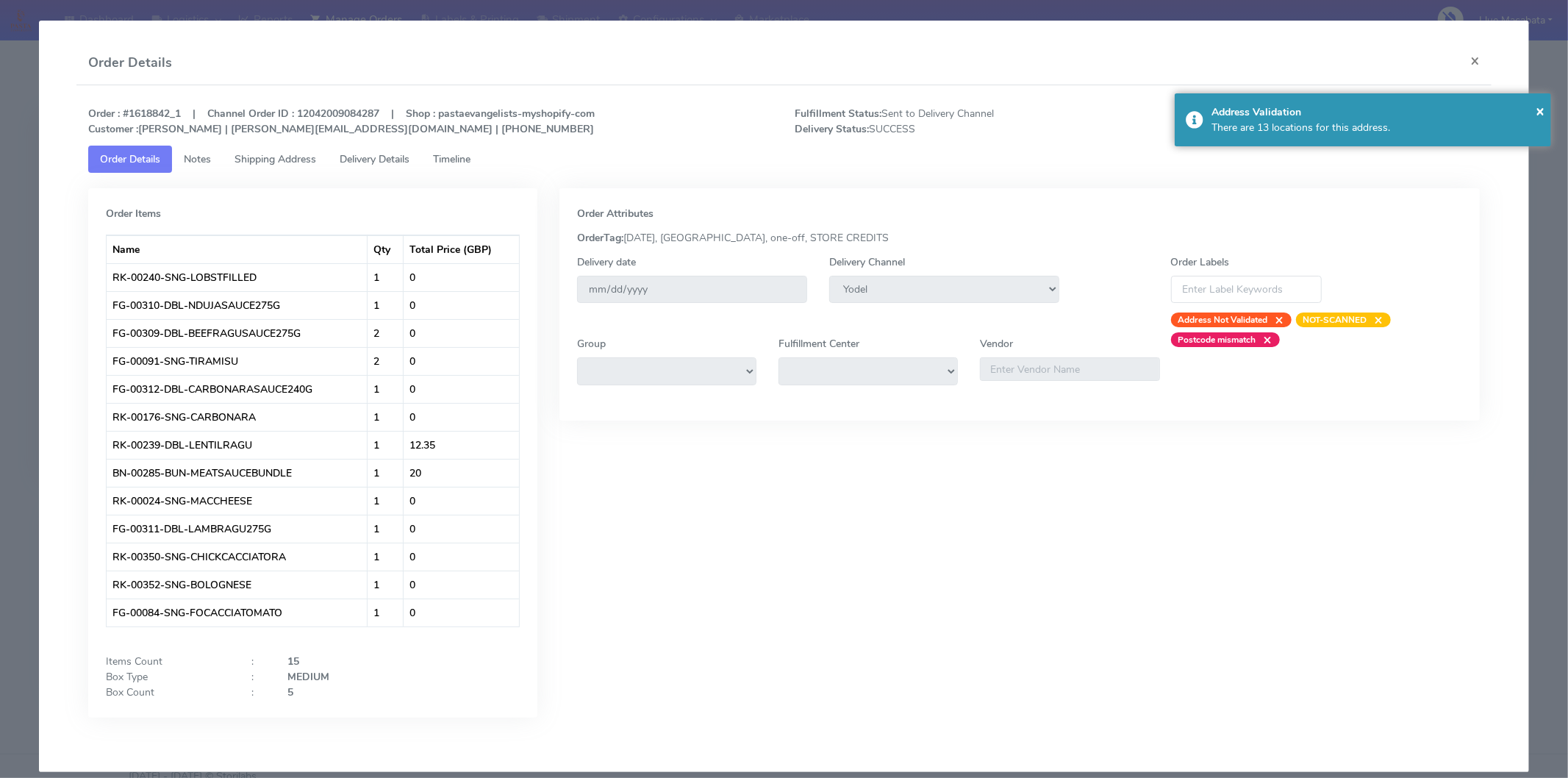
click at [379, 160] on span "Delivery Details" at bounding box center [374, 159] width 70 height 14
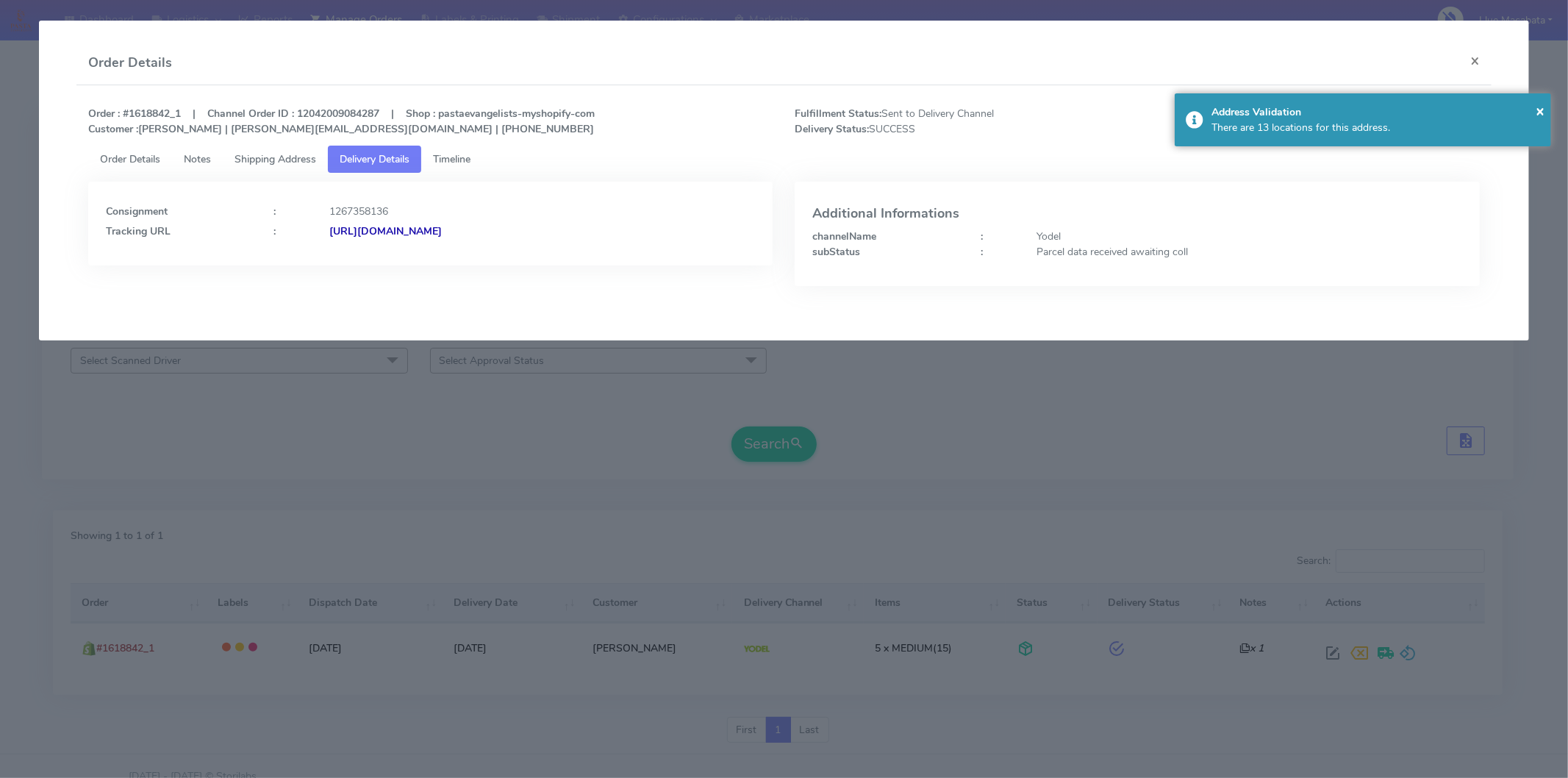
click at [442, 229] on strong "[URL][DOMAIN_NAME]" at bounding box center [386, 230] width 113 height 14
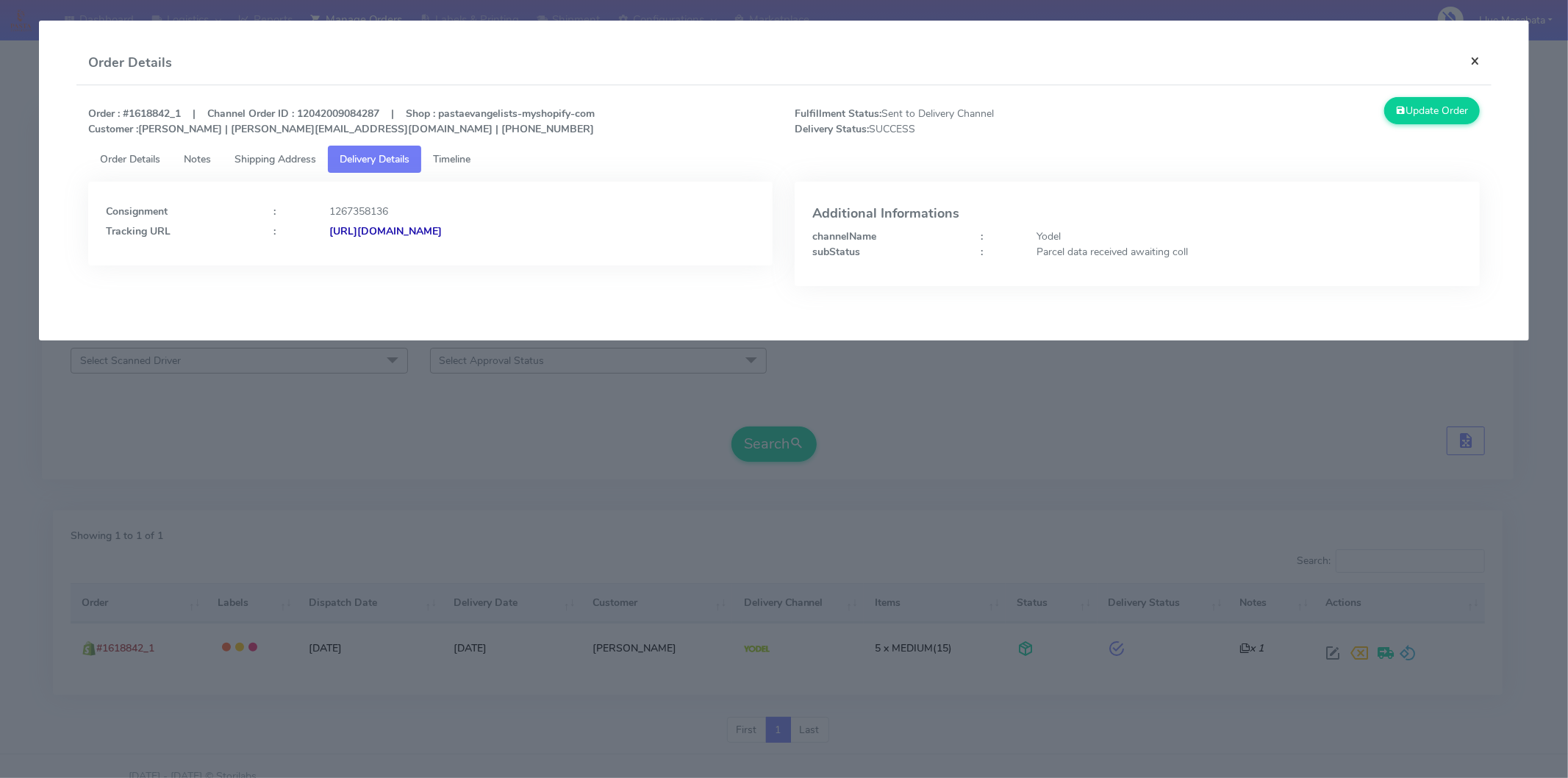
click at [1486, 65] on button "×" at bounding box center [1475, 60] width 33 height 39
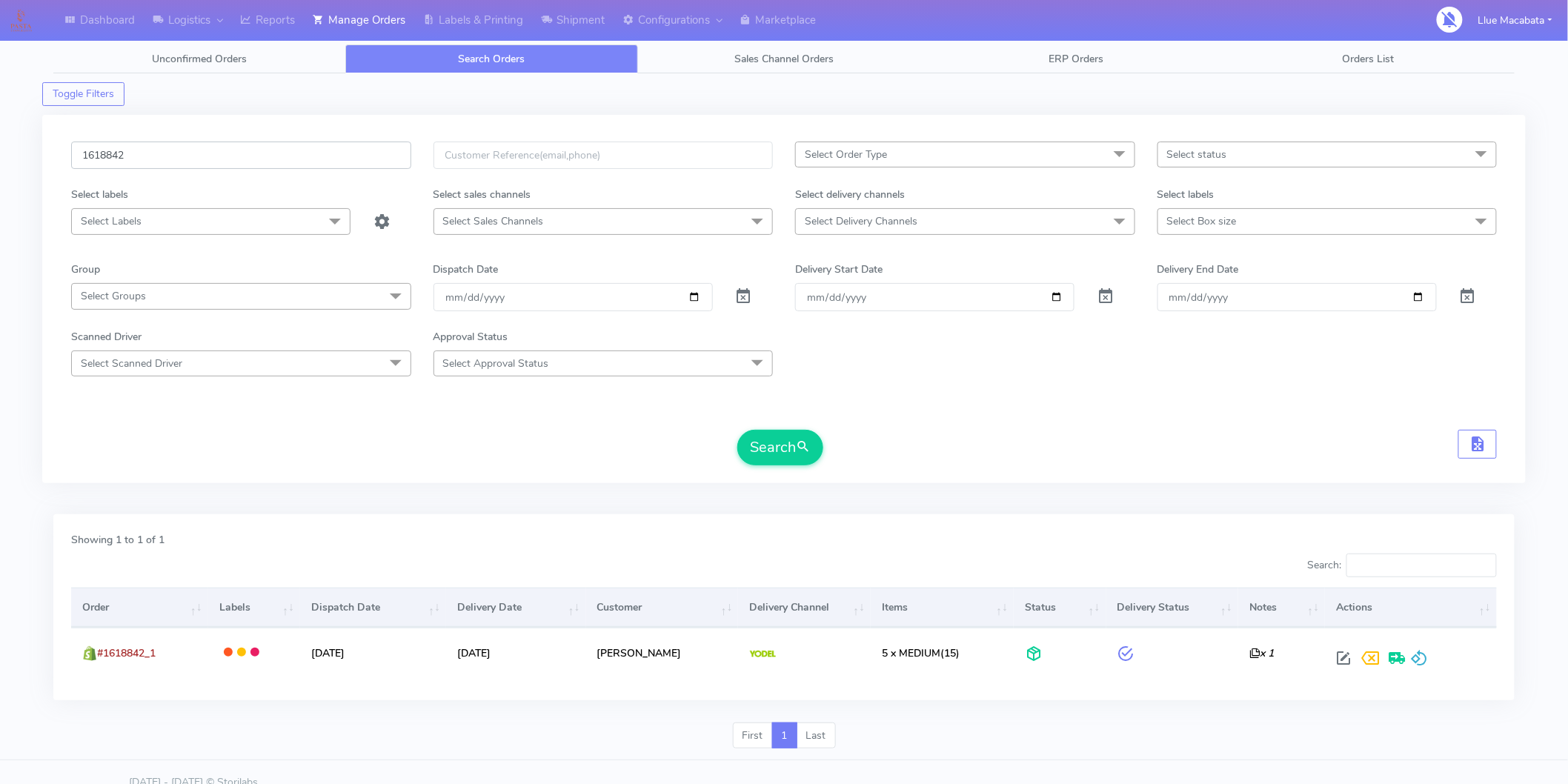
click at [158, 146] on input "1618842" at bounding box center [241, 155] width 340 height 27
paste input "938"
type input "1618938"
click at [795, 447] on button "Search" at bounding box center [780, 447] width 86 height 36
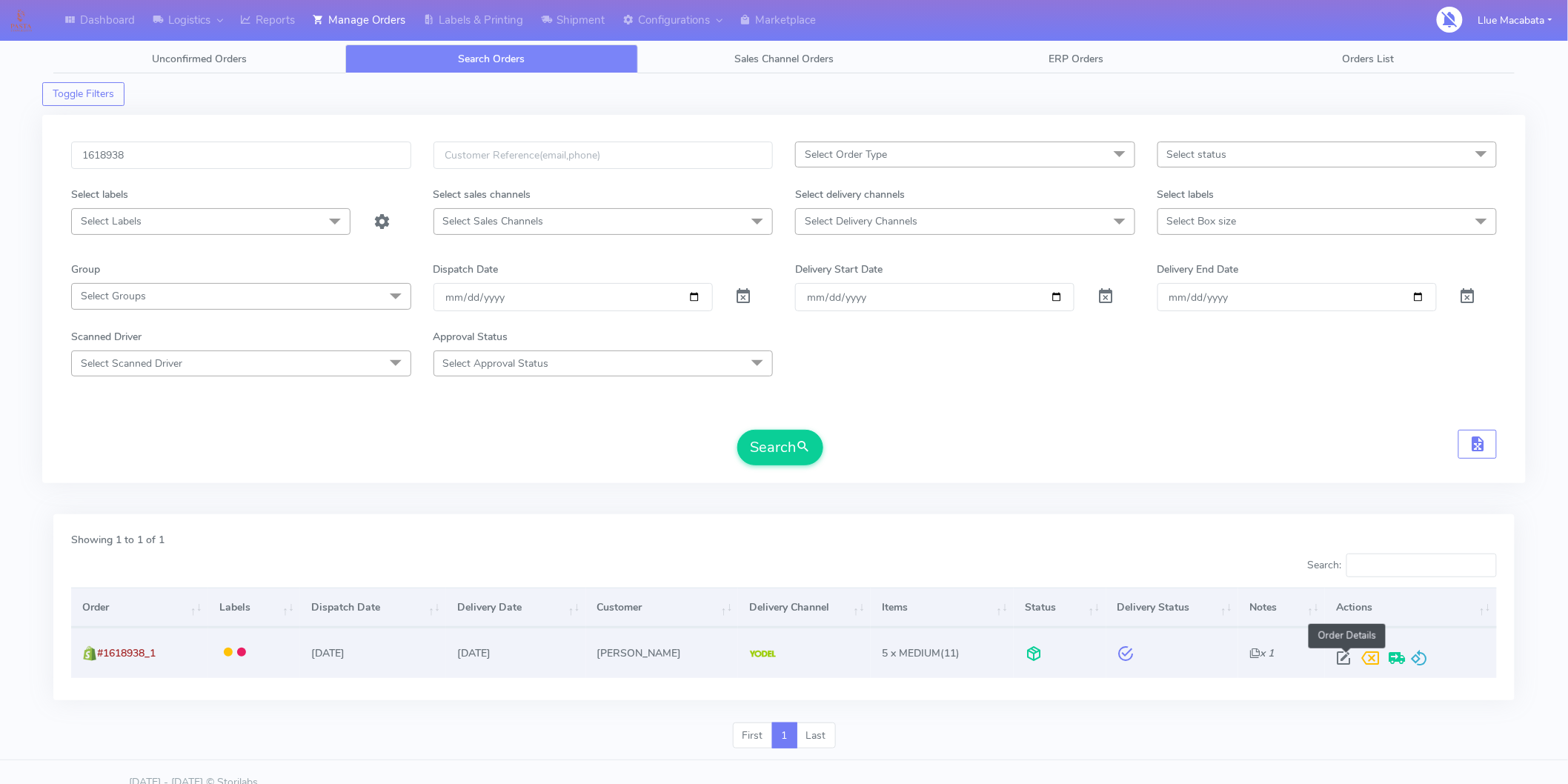
click at [1345, 656] on span at bounding box center [1343, 661] width 27 height 14
select select "5"
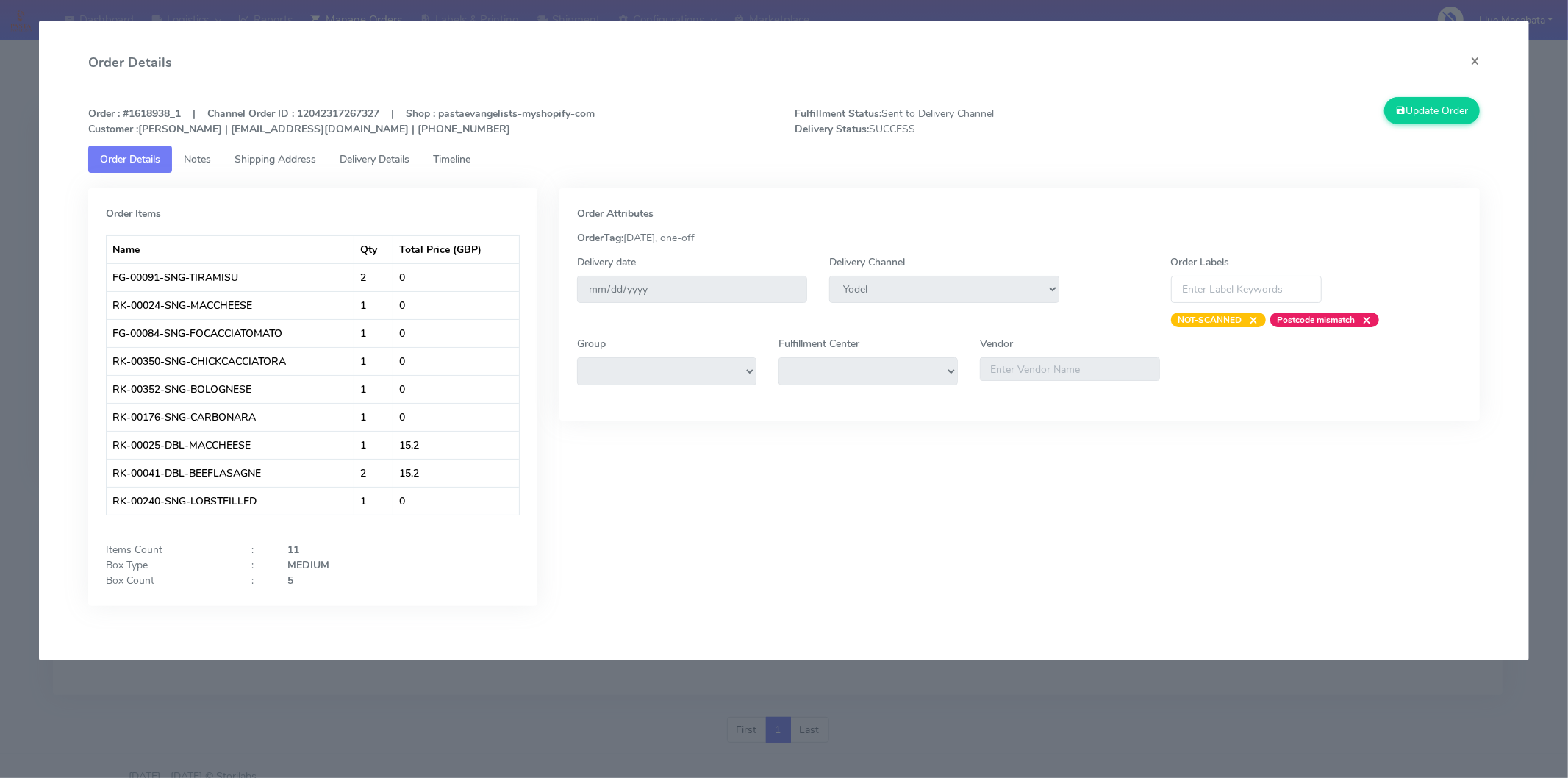
click at [493, 160] on ul "Order Details Notes Shipping Address Delivery Details Timeline" at bounding box center [784, 159] width 1392 height 27
click at [465, 159] on span "Timeline" at bounding box center [451, 159] width 38 height 14
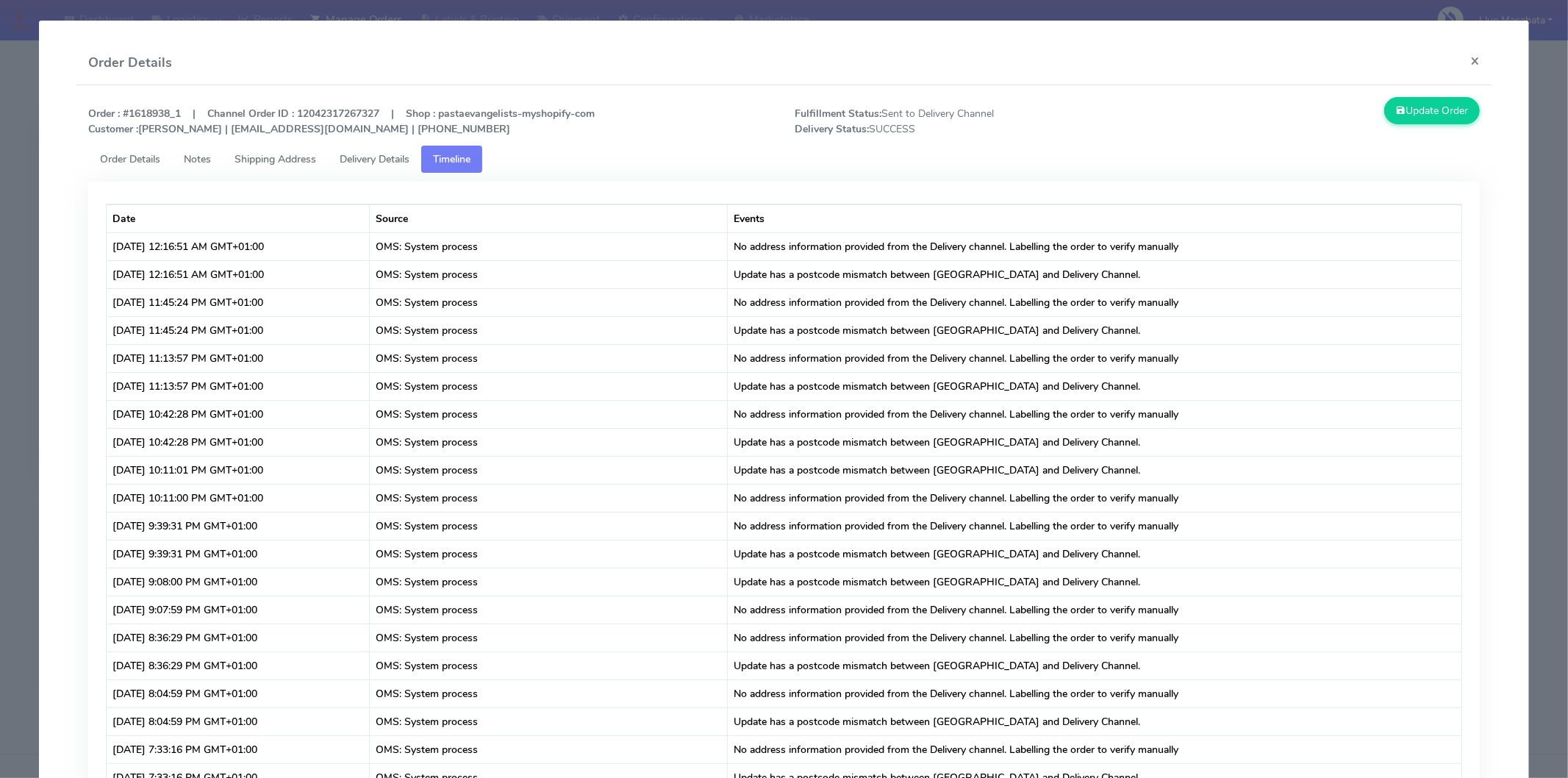
click at [394, 152] on span "Delivery Details" at bounding box center [374, 159] width 70 height 14
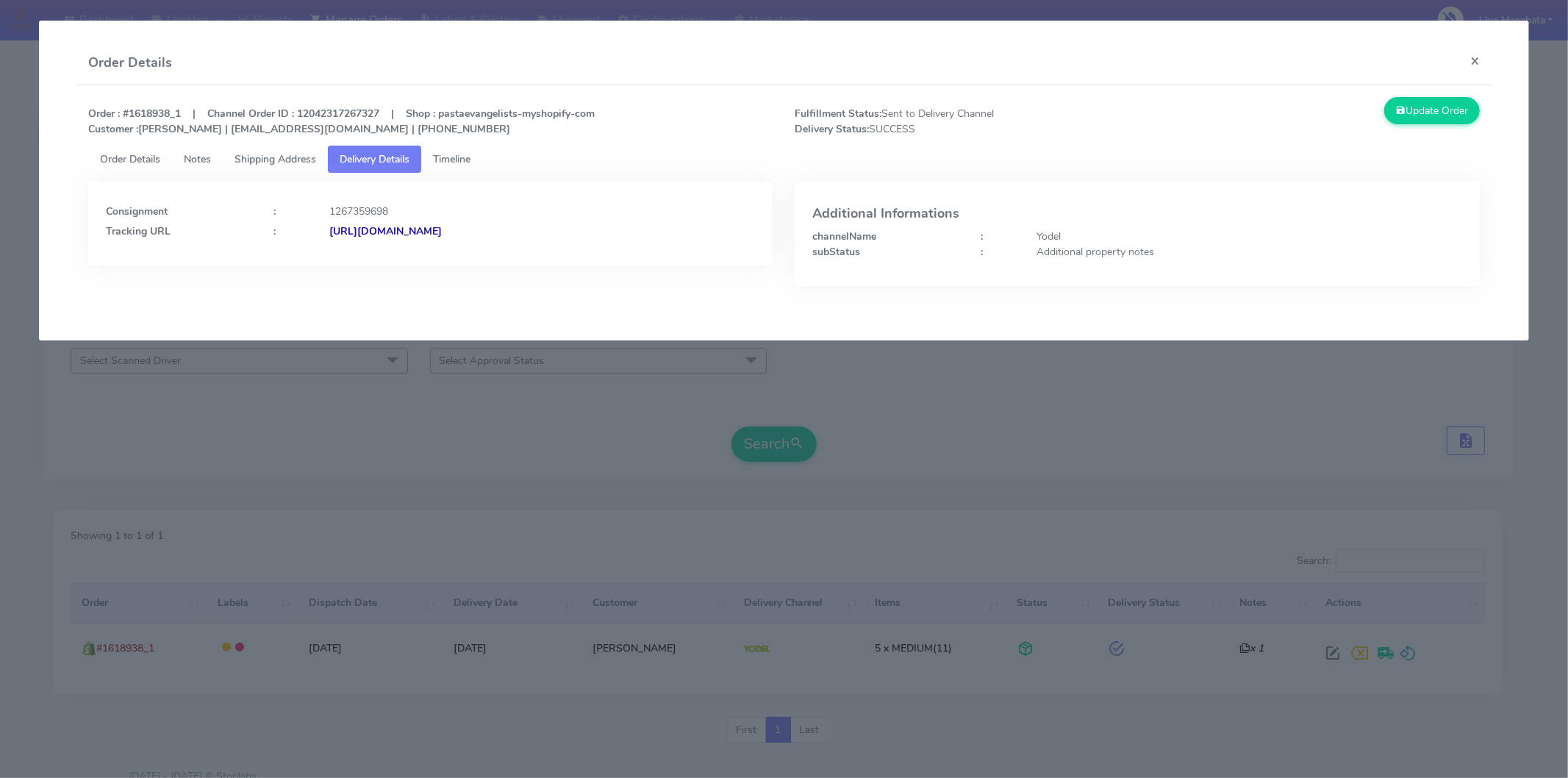
drag, startPoint x: 482, startPoint y: 155, endPoint x: 446, endPoint y: 178, distance: 42.7
click at [482, 156] on link "Timeline" at bounding box center [451, 159] width 61 height 27
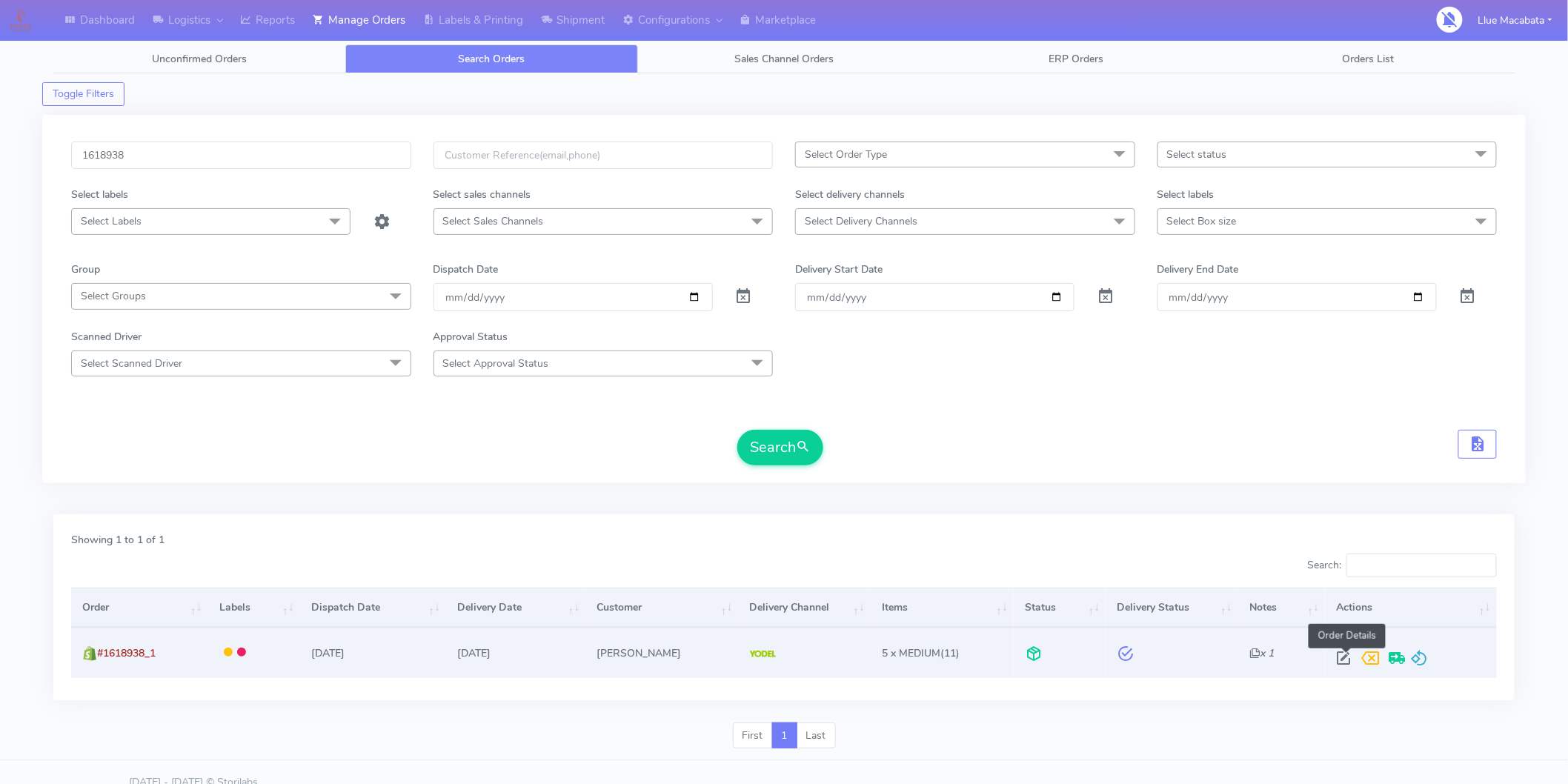
click at [1345, 654] on span at bounding box center [1343, 661] width 27 height 14
select select "5"
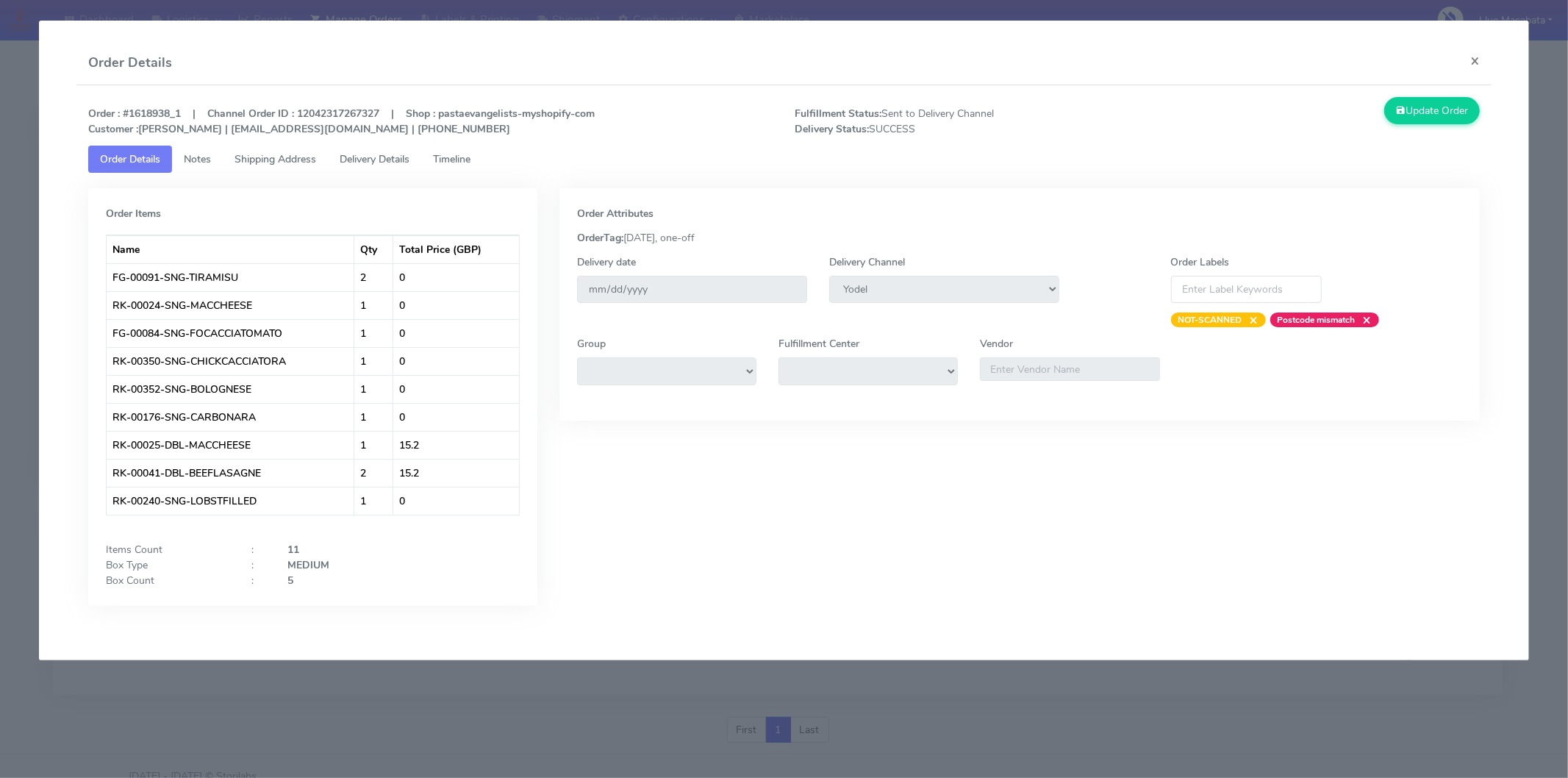
click at [447, 163] on span "Timeline" at bounding box center [451, 159] width 38 height 14
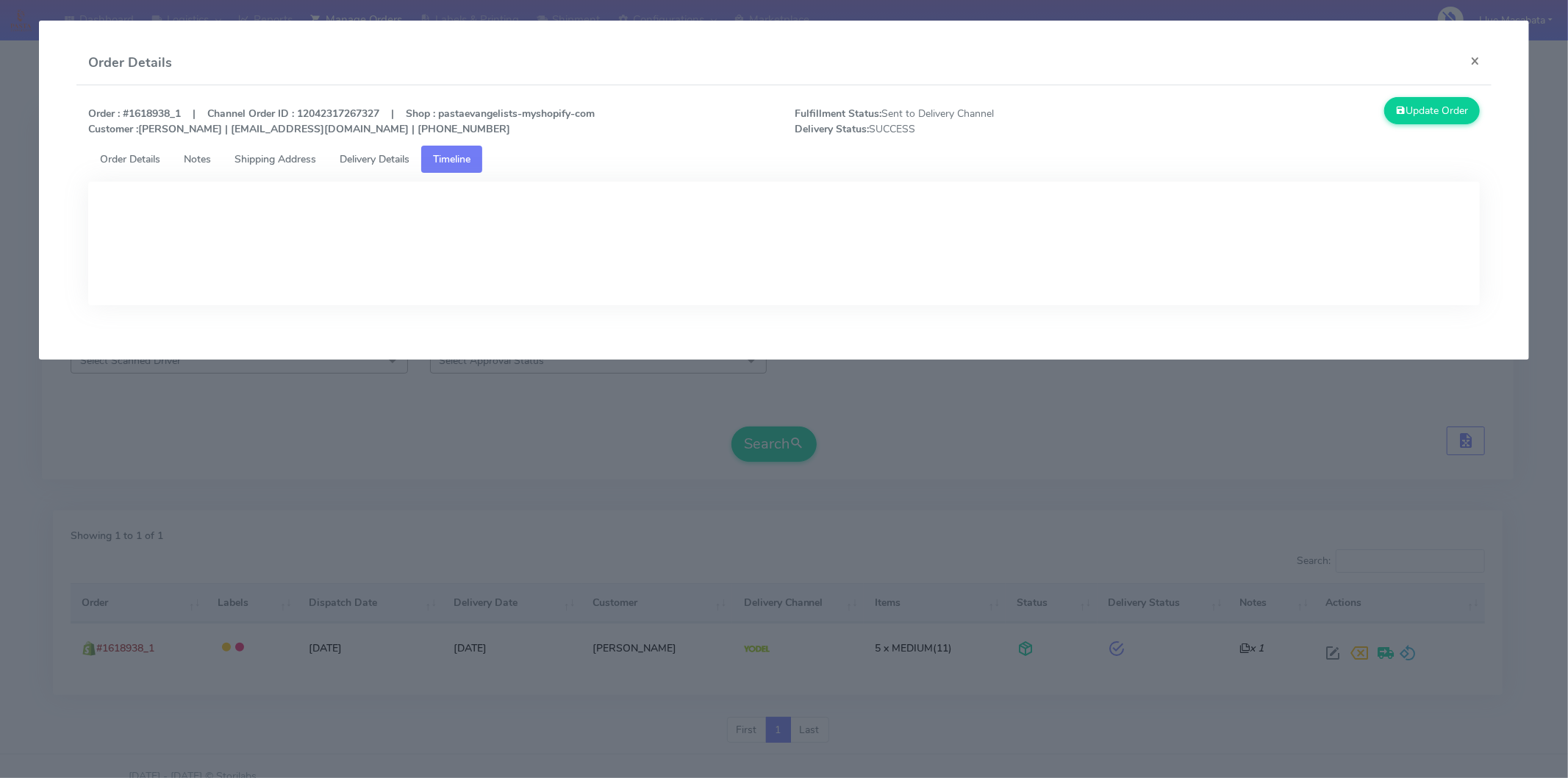
click at [364, 160] on span "Delivery Details" at bounding box center [374, 159] width 70 height 14
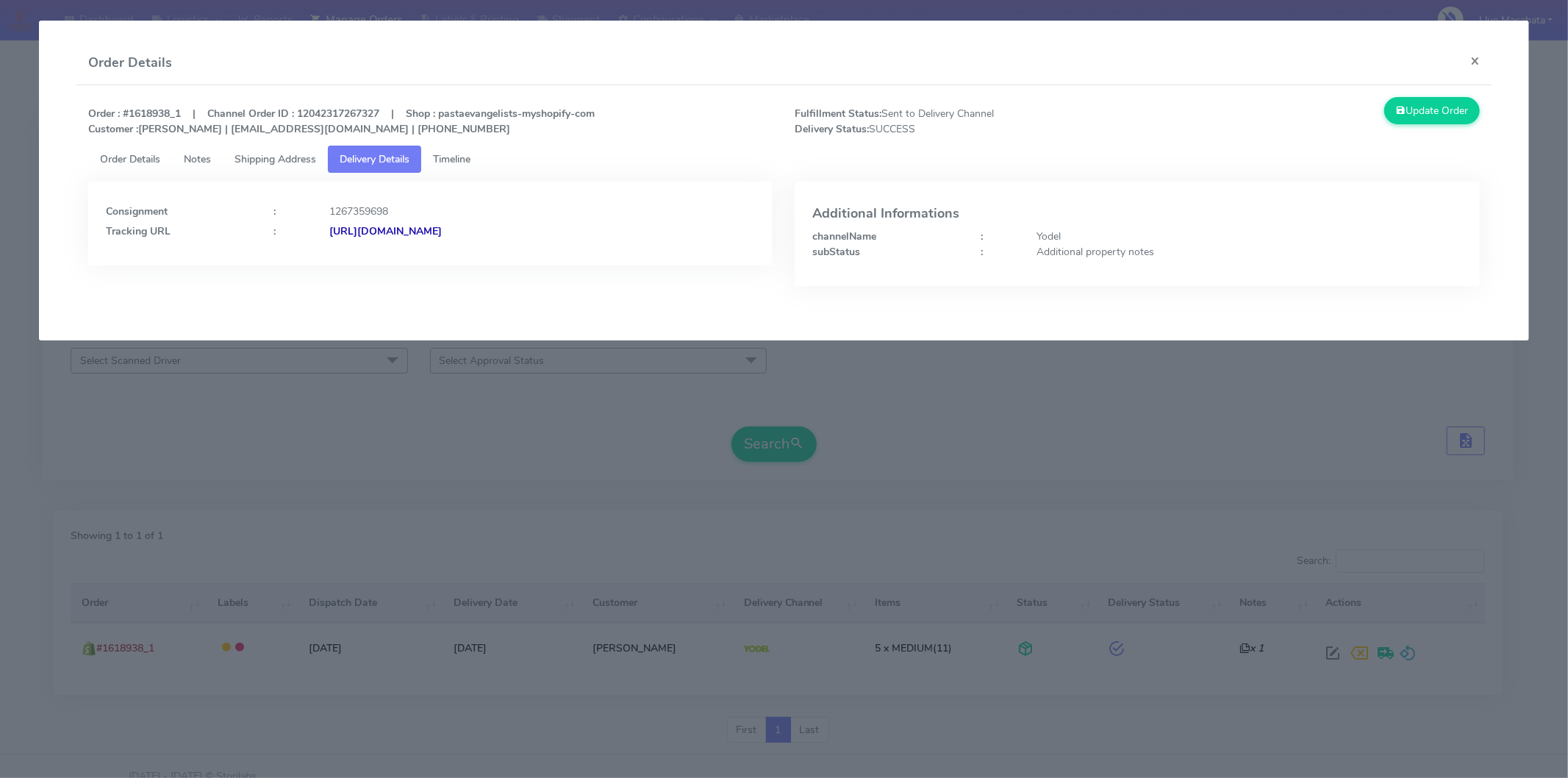
click at [423, 231] on strong "[URL][DOMAIN_NAME]" at bounding box center [386, 230] width 113 height 14
click at [1476, 65] on button "×" at bounding box center [1475, 60] width 33 height 39
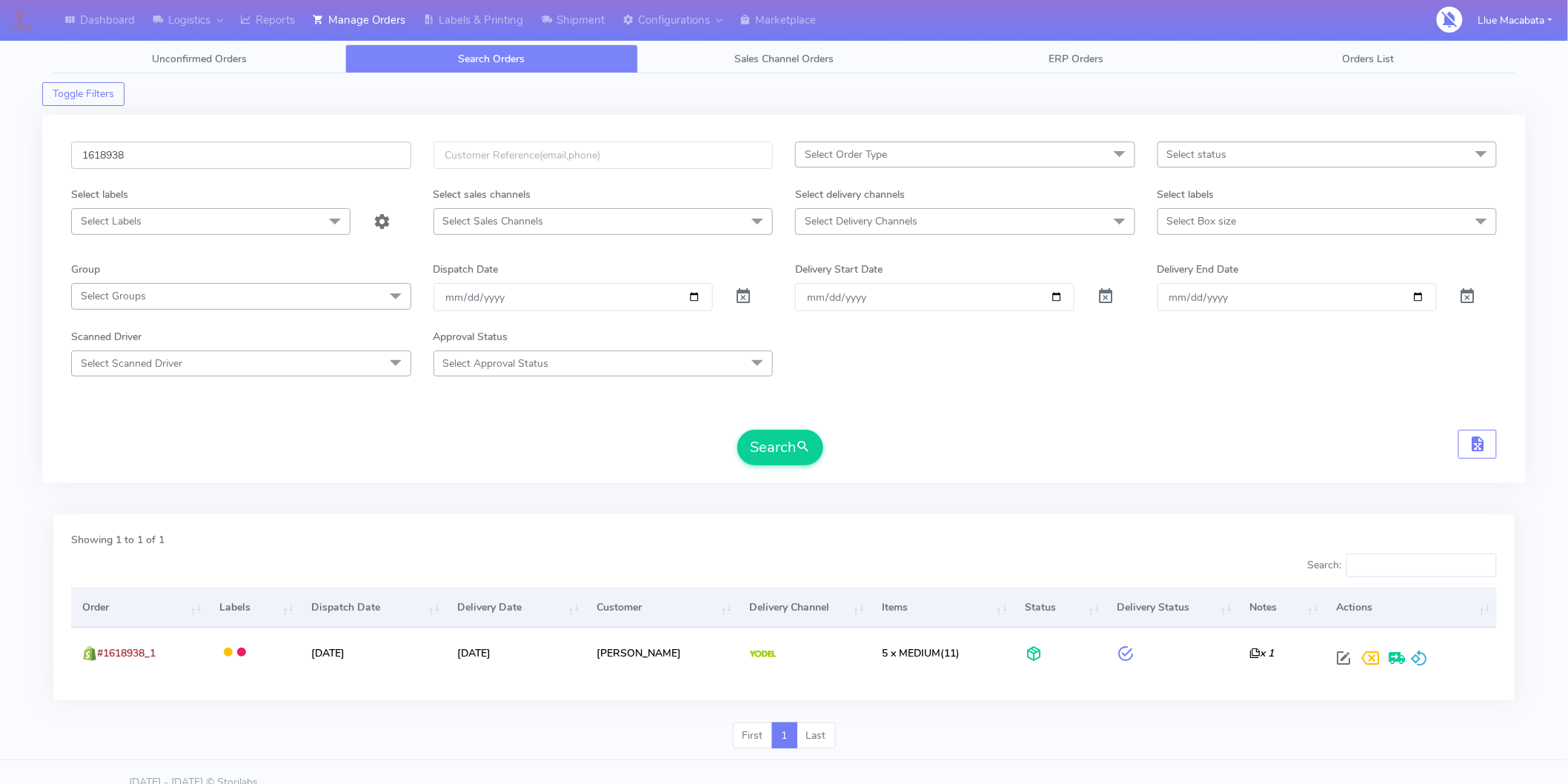
click at [148, 157] on input "1618938" at bounding box center [241, 155] width 340 height 27
paste input "762"
type input "1618762"
click at [782, 449] on button "Search" at bounding box center [780, 447] width 86 height 36
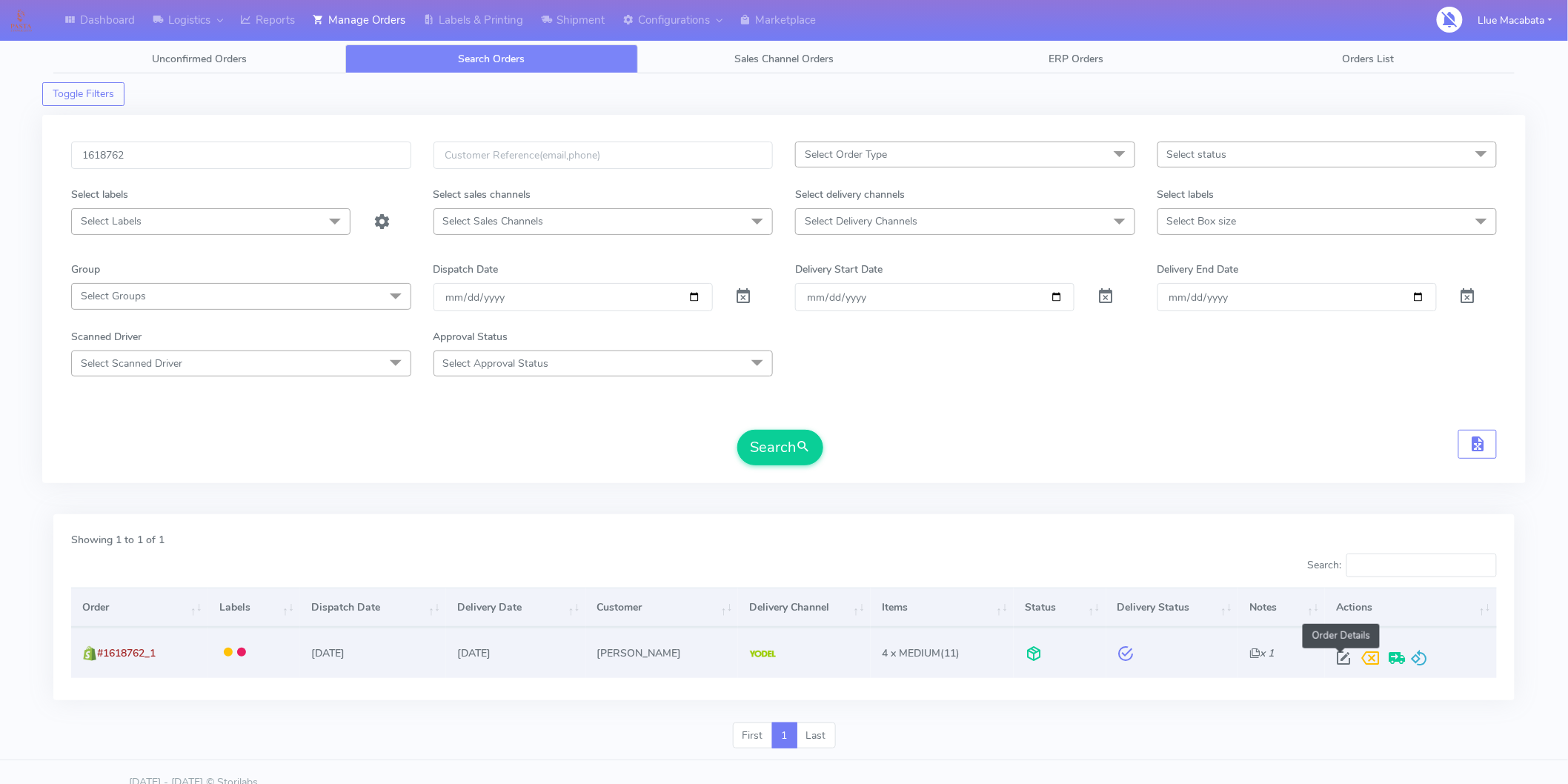
click at [1346, 666] on span at bounding box center [1343, 661] width 27 height 14
select select "5"
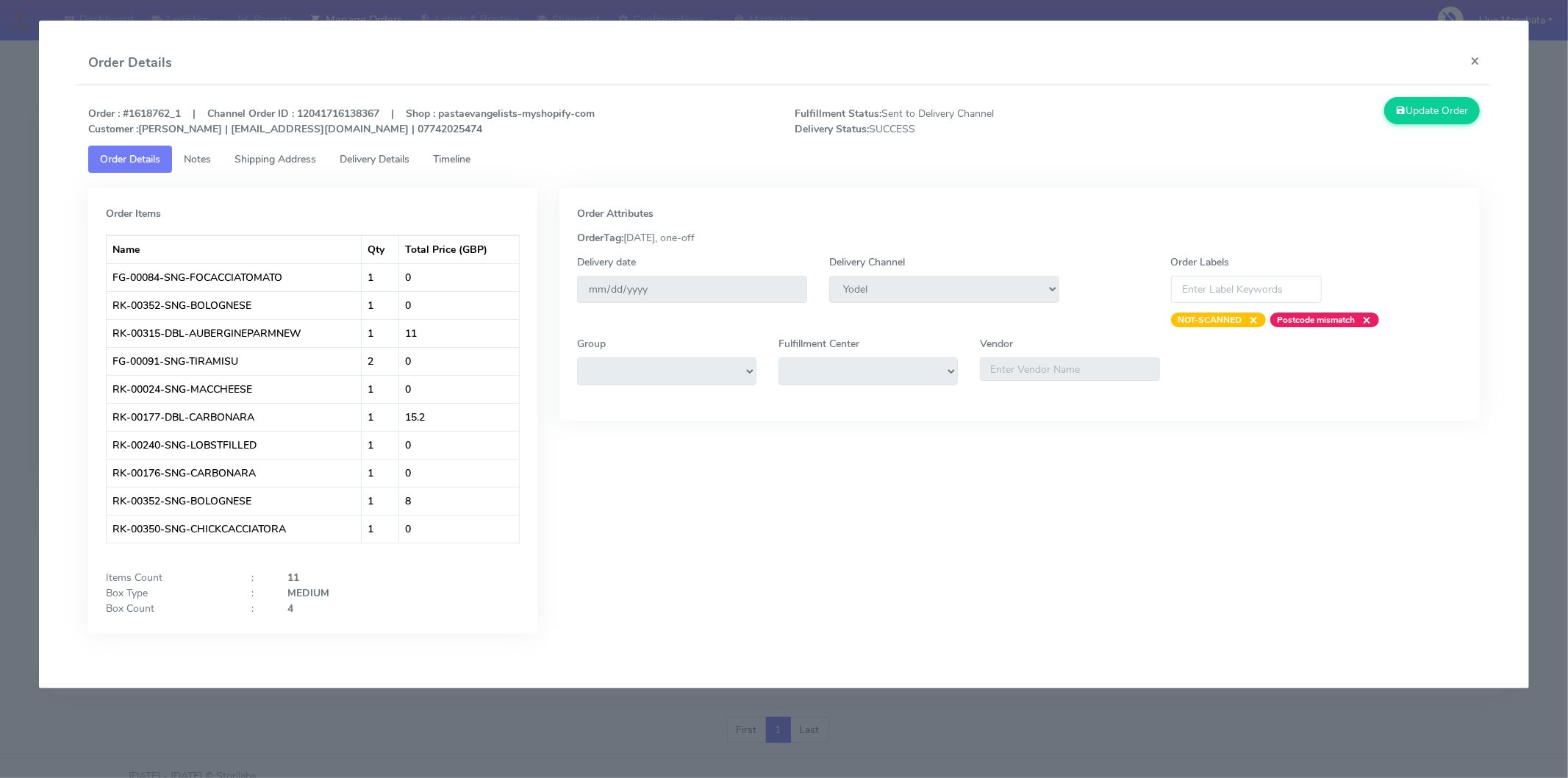
click at [451, 160] on span "Timeline" at bounding box center [451, 159] width 38 height 14
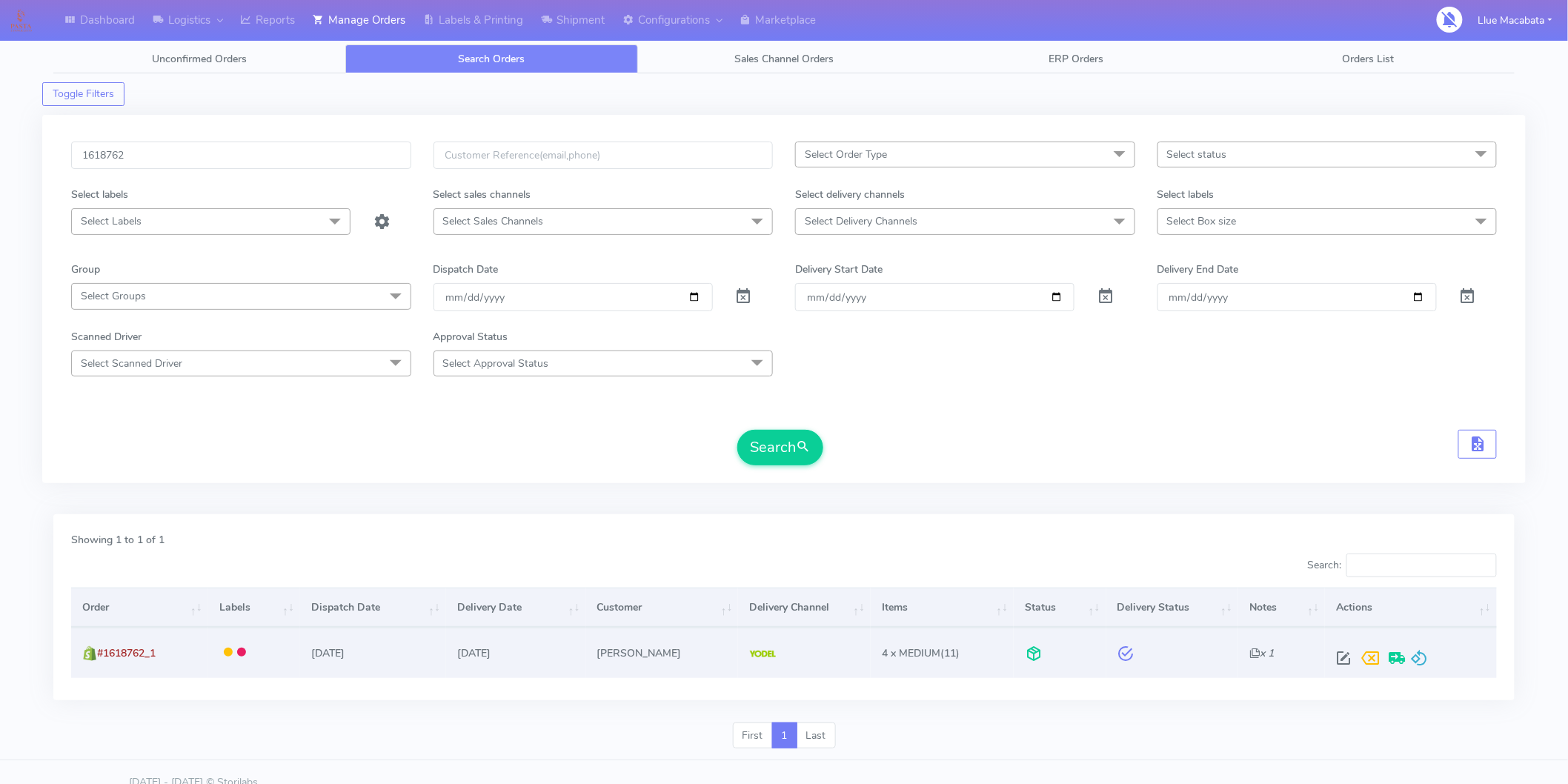
click at [1341, 654] on span at bounding box center [1343, 661] width 27 height 14
select select "5"
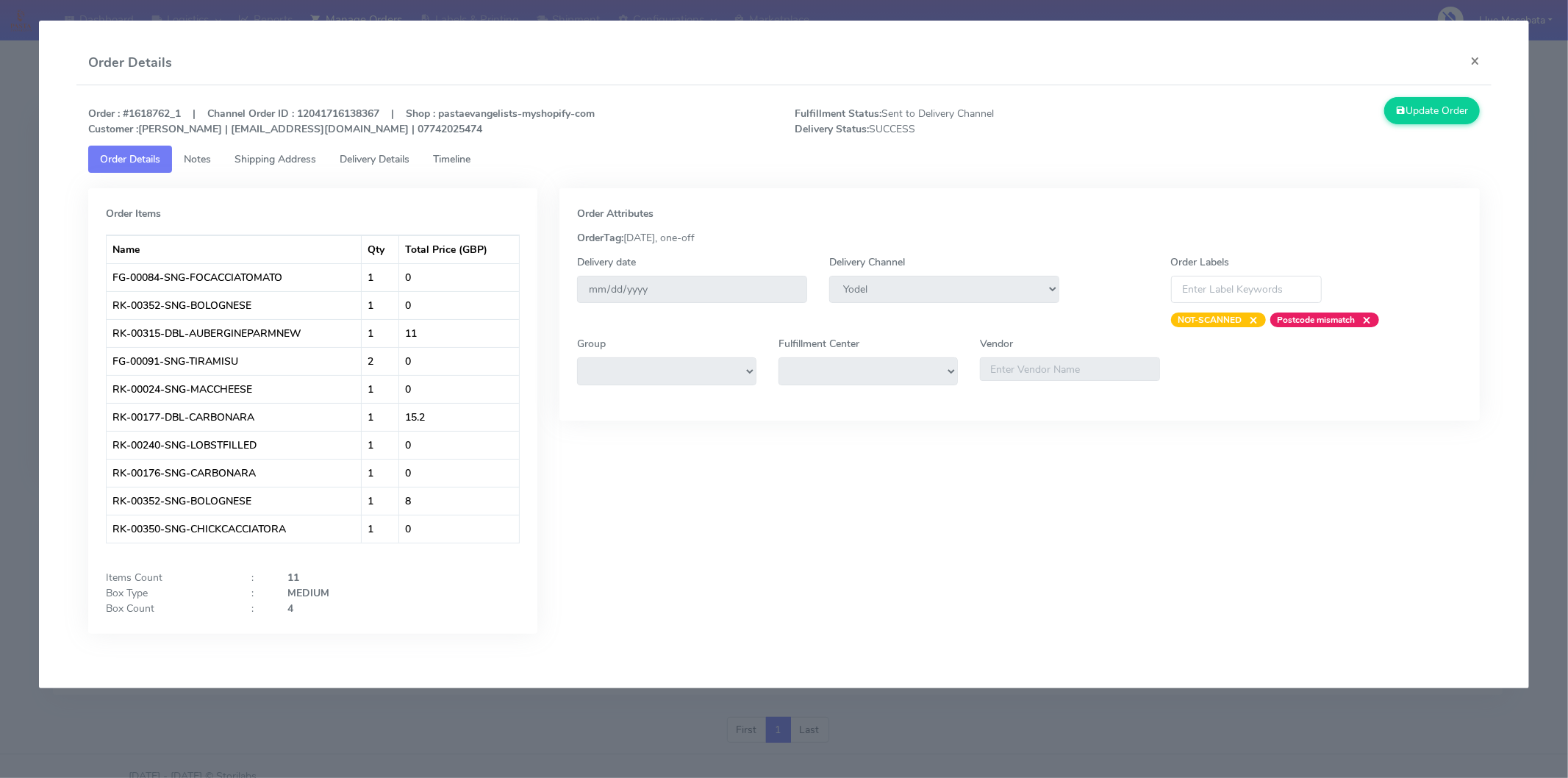
click at [389, 152] on span "Delivery Details" at bounding box center [374, 159] width 70 height 14
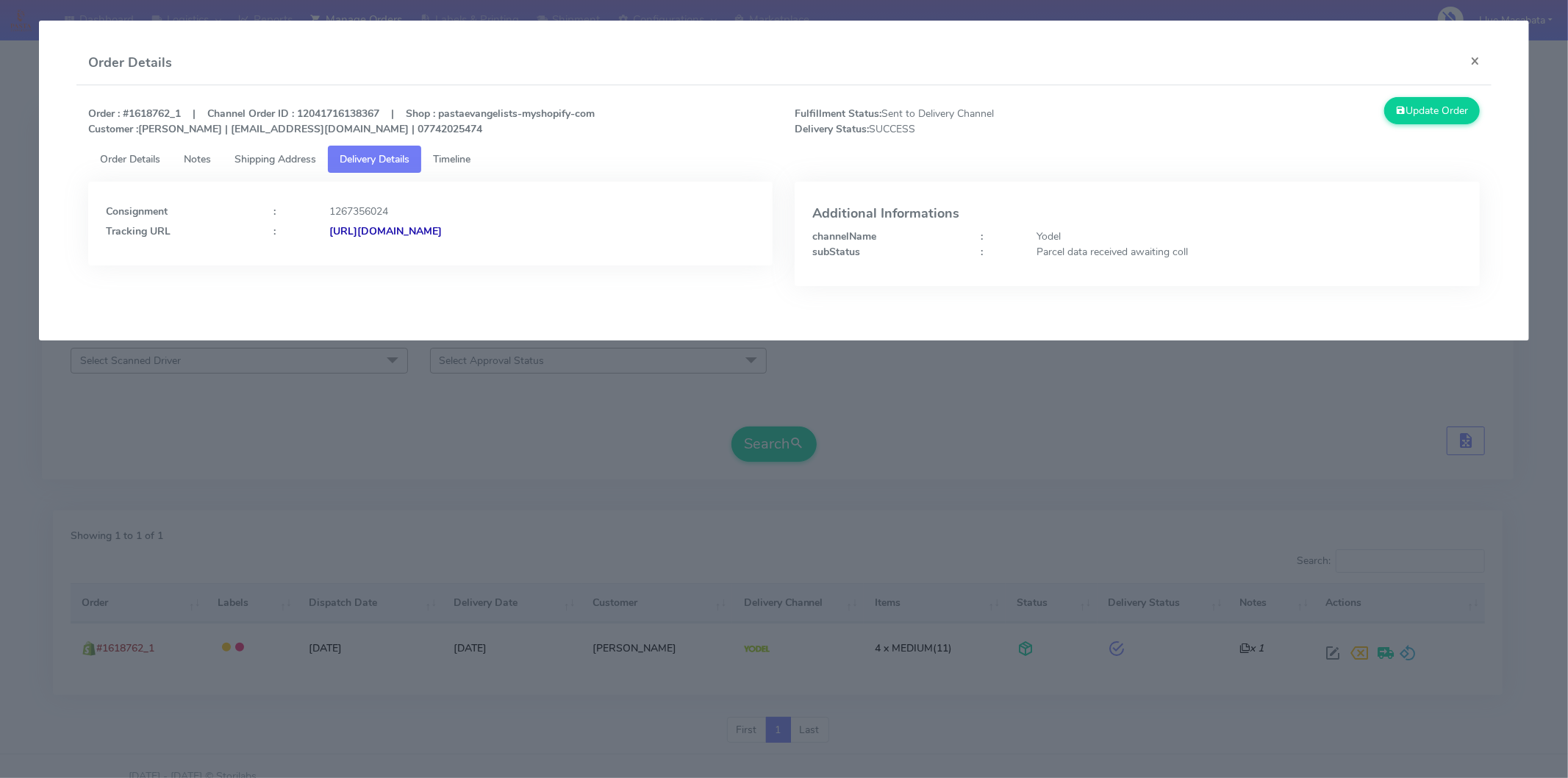
click at [442, 231] on strong "[URL][DOMAIN_NAME]" at bounding box center [386, 230] width 113 height 14
click at [1483, 55] on button "×" at bounding box center [1475, 60] width 33 height 39
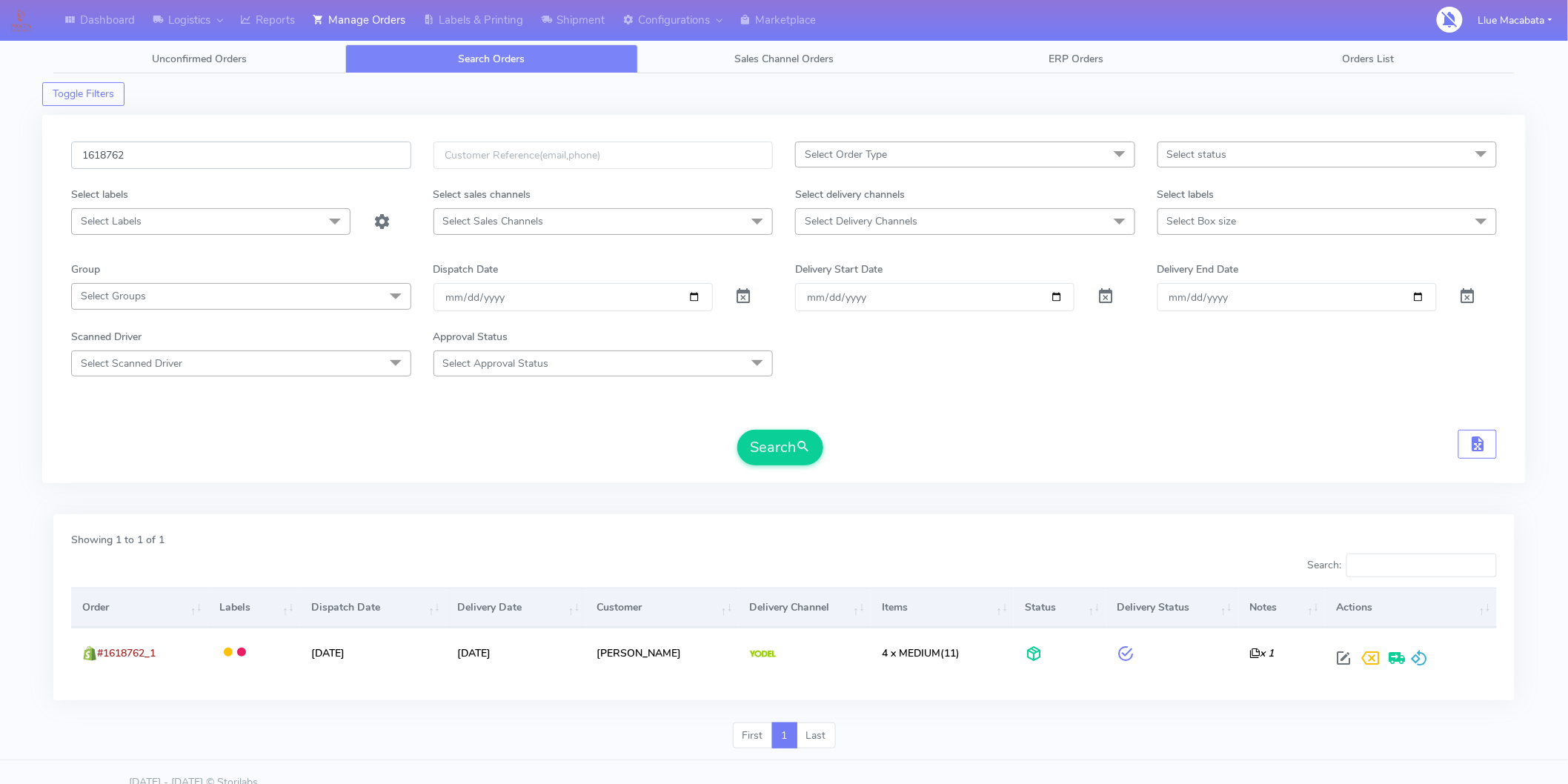
click at [183, 153] on input "1618762" at bounding box center [241, 155] width 340 height 27
paste input "9290"
type input "1619290"
click at [761, 455] on button "Search" at bounding box center [780, 447] width 86 height 36
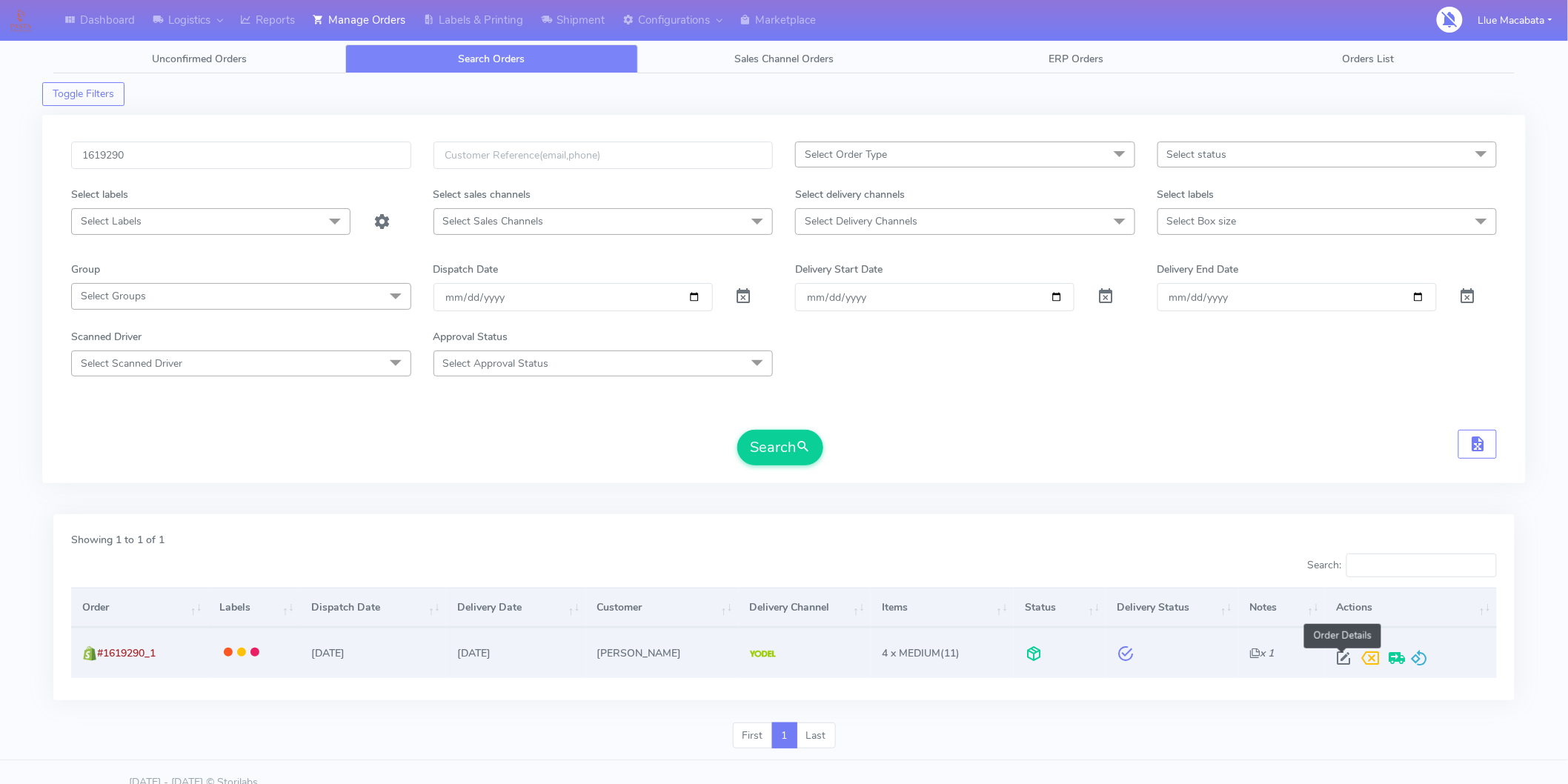
click at [1339, 654] on span at bounding box center [1343, 661] width 27 height 14
select select "5"
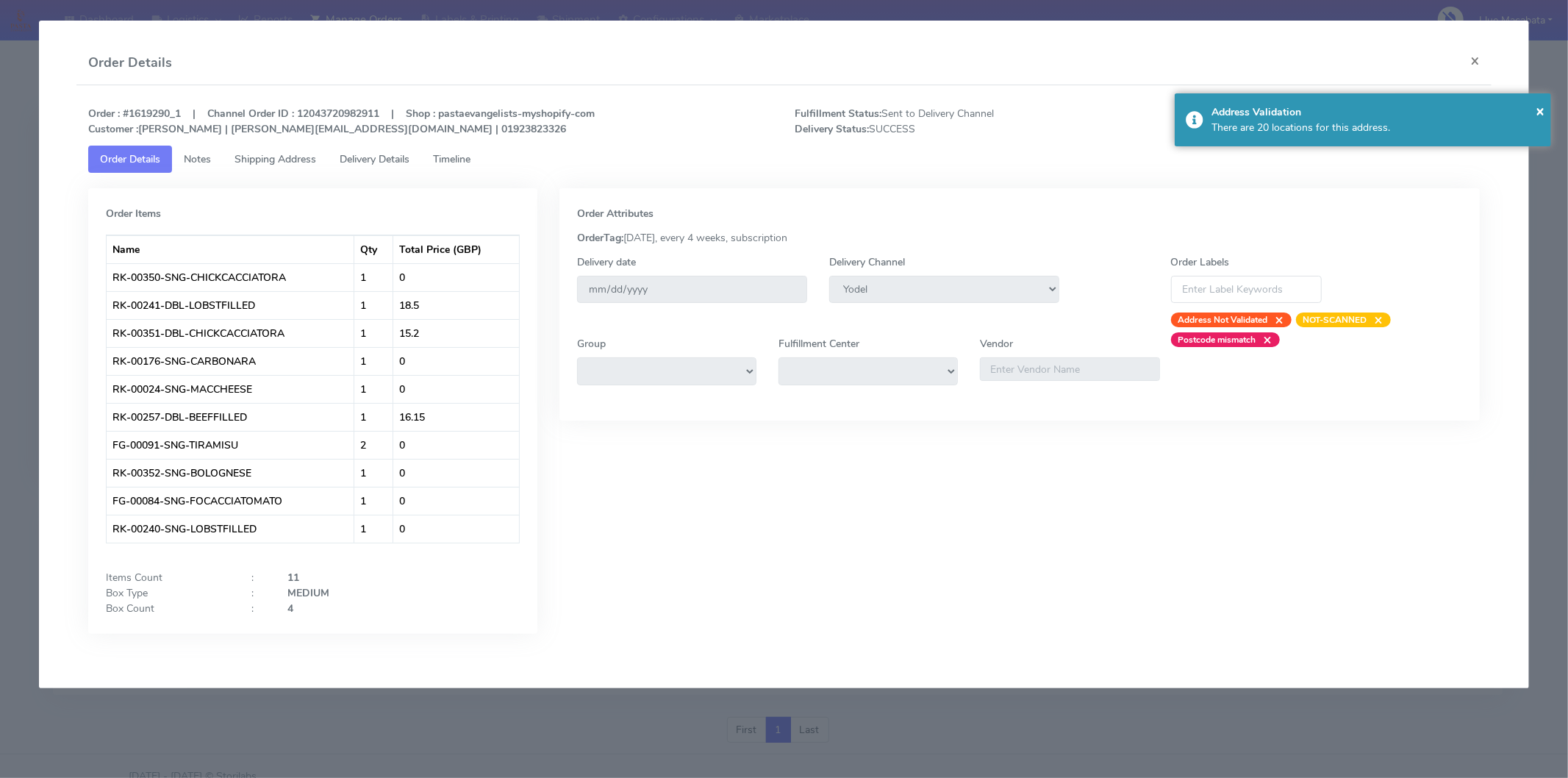
click at [466, 159] on span "Timeline" at bounding box center [451, 159] width 38 height 14
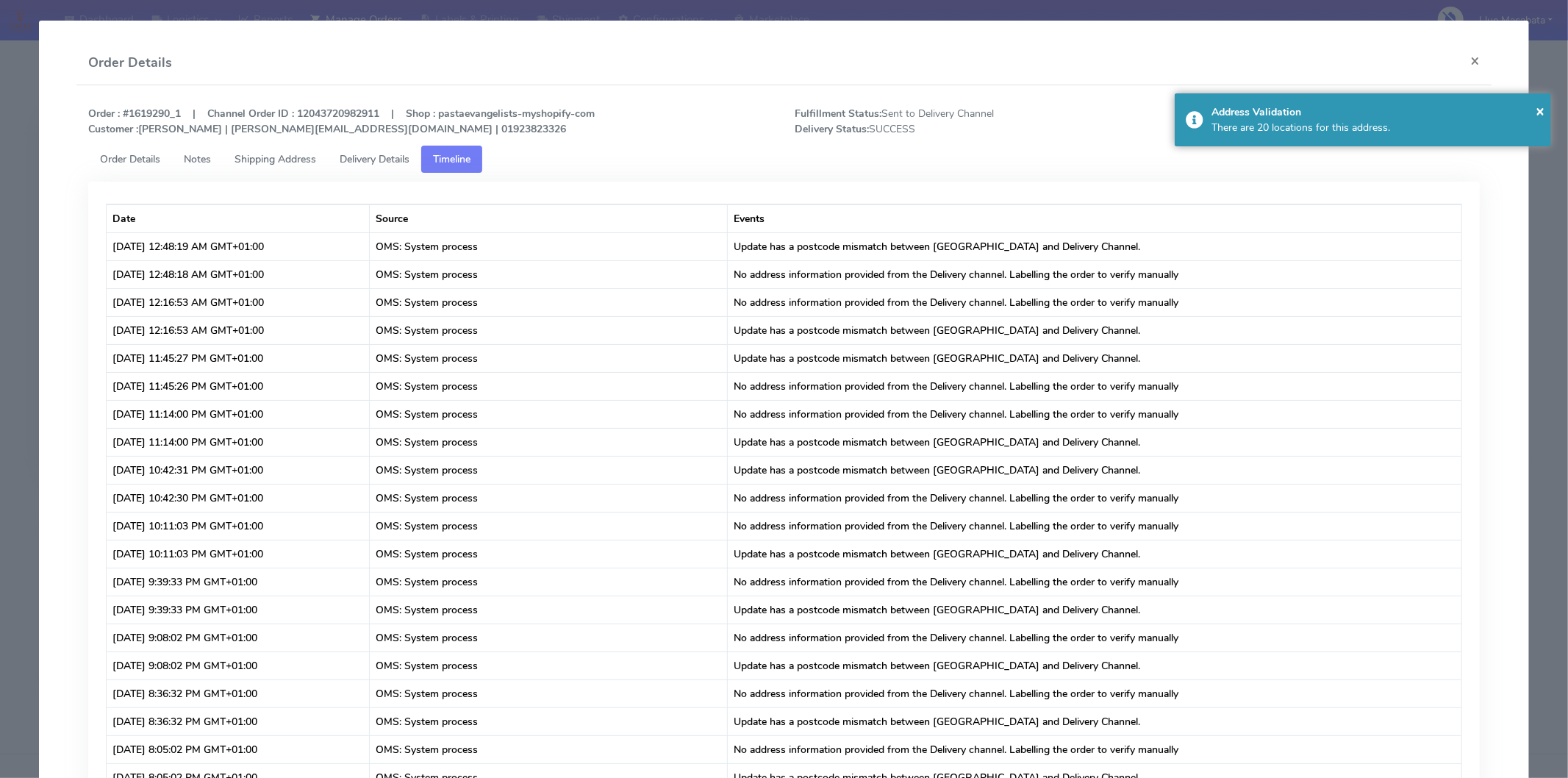
click at [372, 159] on span "Delivery Details" at bounding box center [374, 159] width 70 height 14
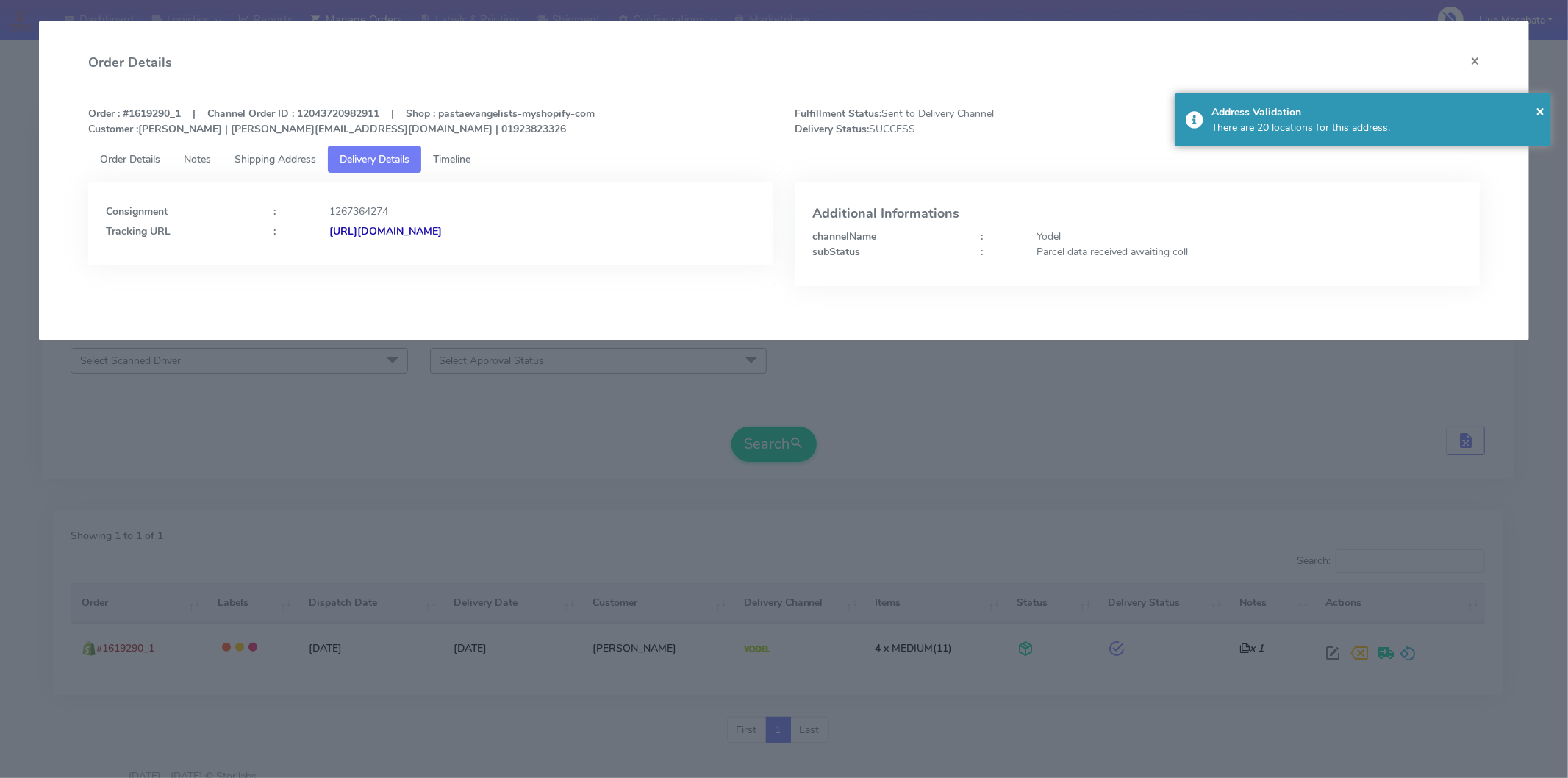
click at [465, 157] on span "Timeline" at bounding box center [451, 159] width 38 height 14
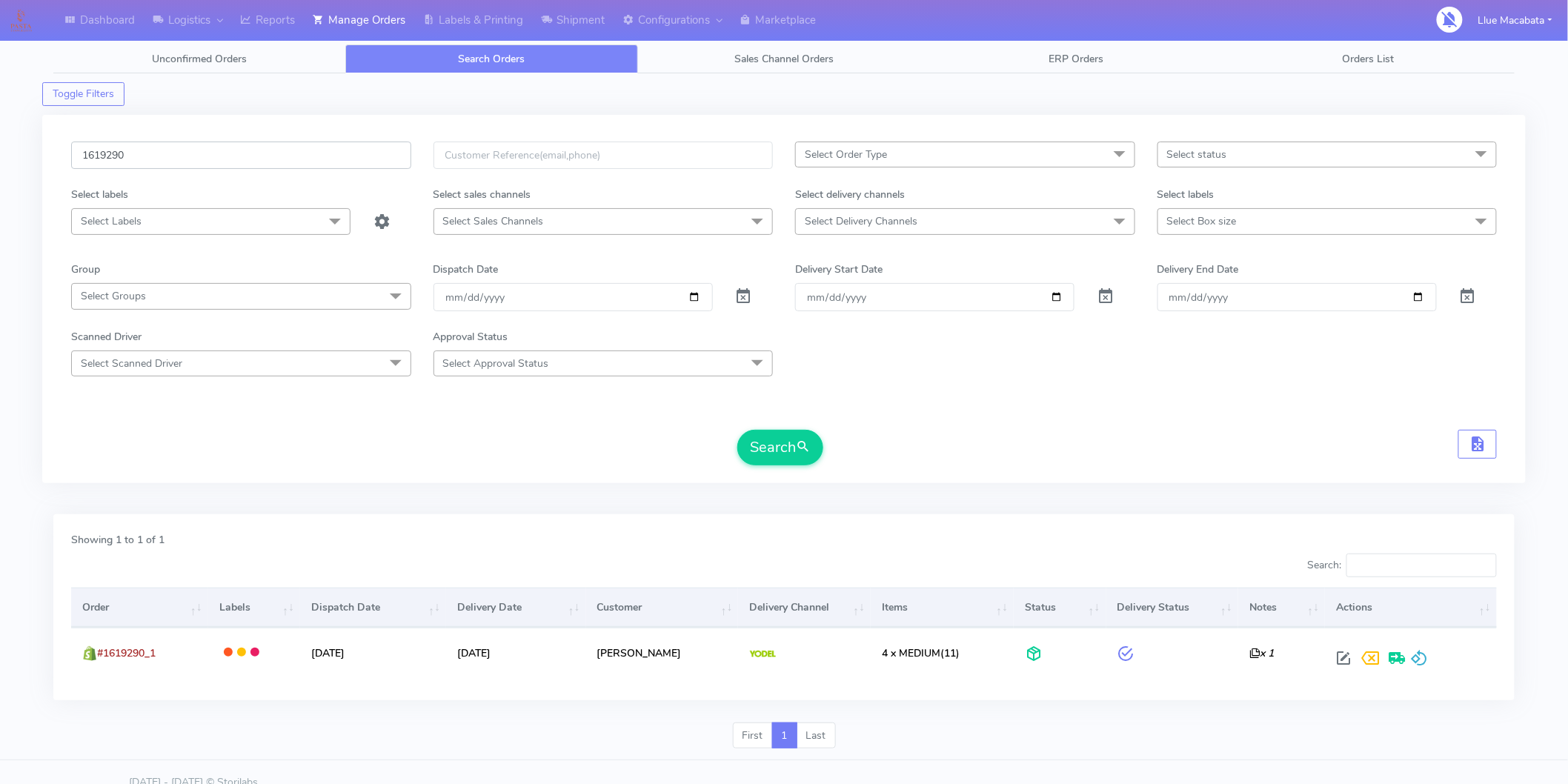
click at [158, 149] on input "1619290" at bounding box center [241, 155] width 340 height 27
paste input "8863"
type input "1618863"
click at [774, 430] on button "Search" at bounding box center [780, 447] width 86 height 36
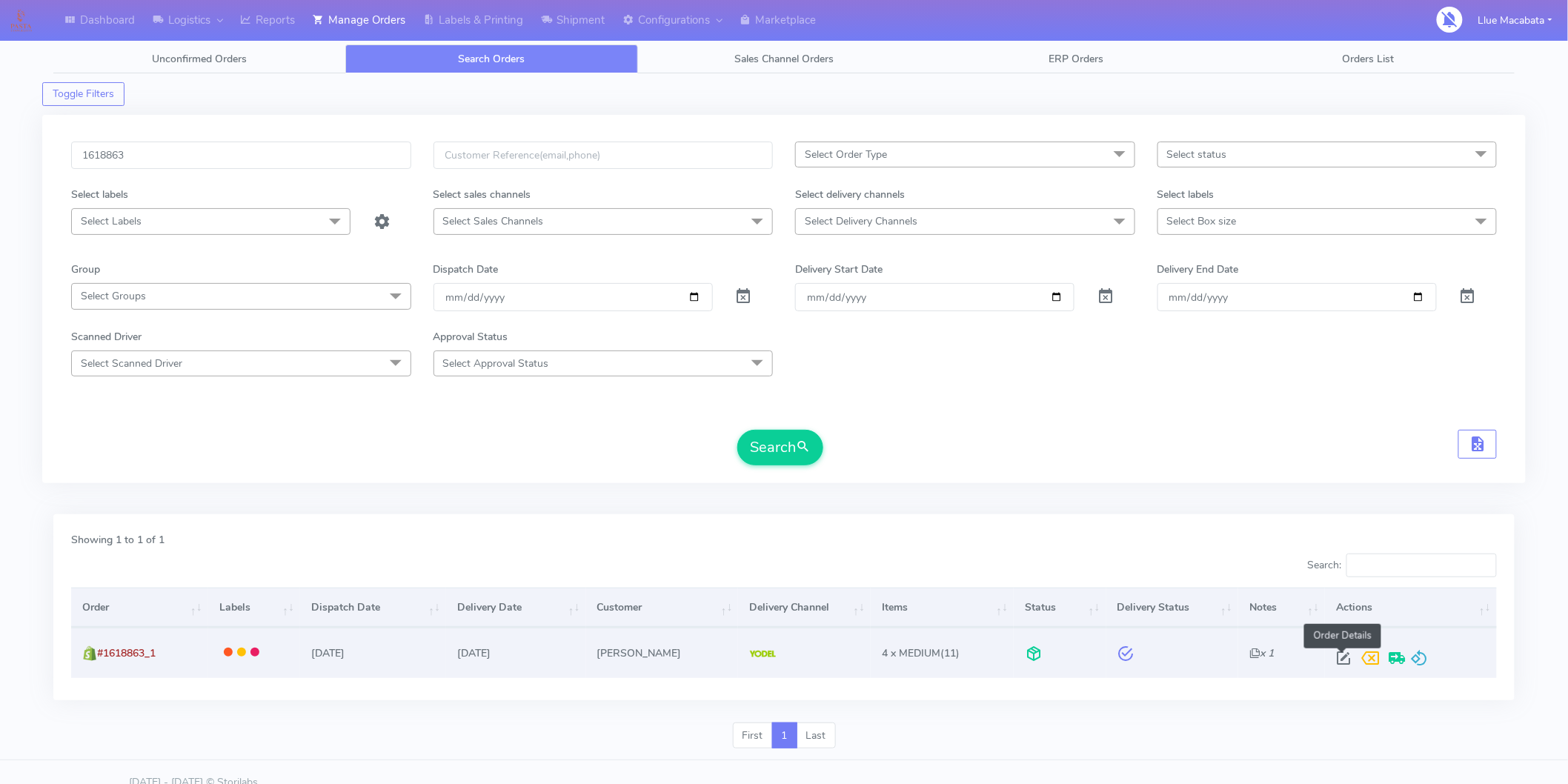
click at [1340, 661] on span at bounding box center [1343, 661] width 27 height 14
select select "5"
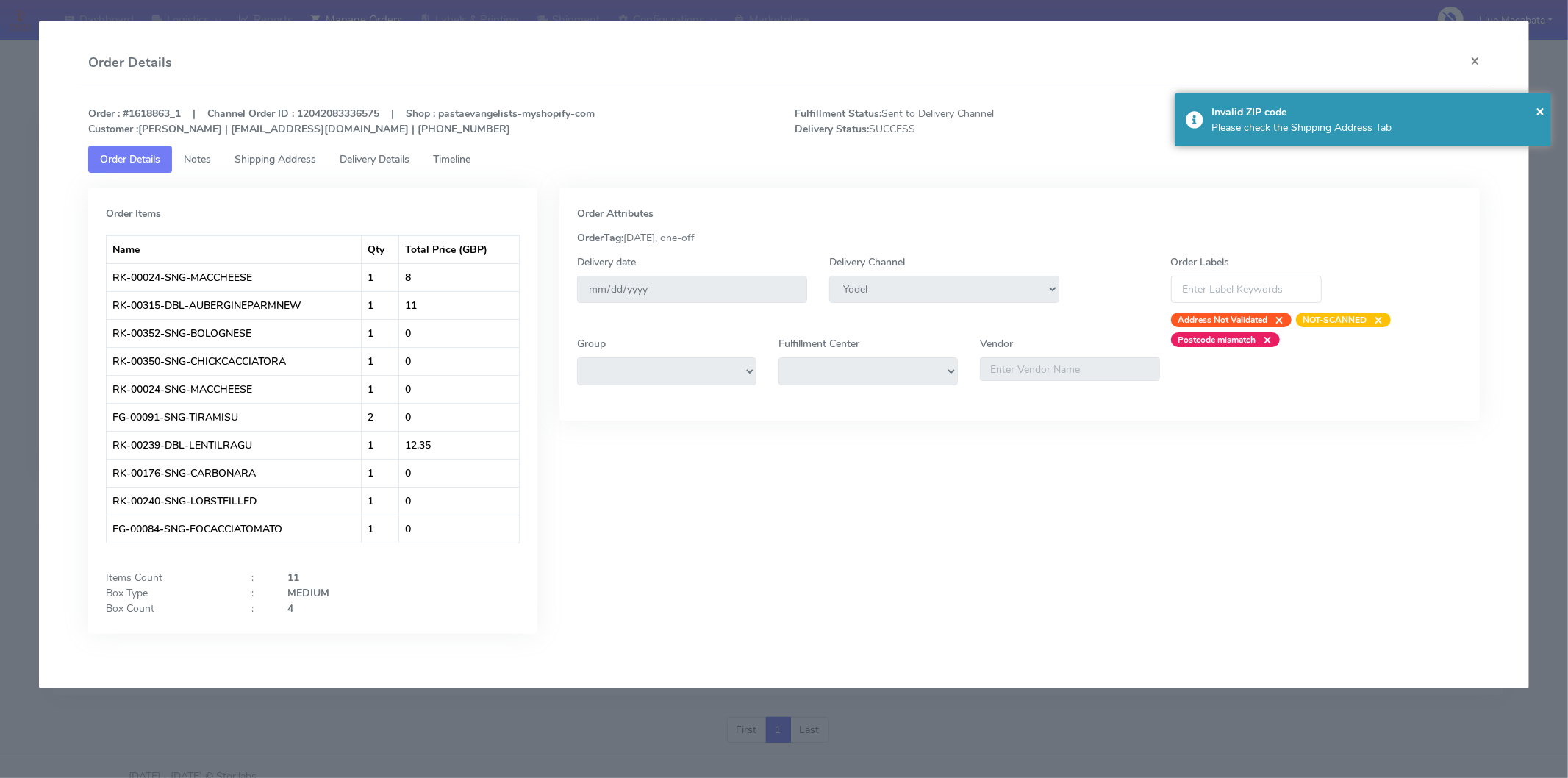
click at [470, 160] on span "Timeline" at bounding box center [451, 159] width 38 height 14
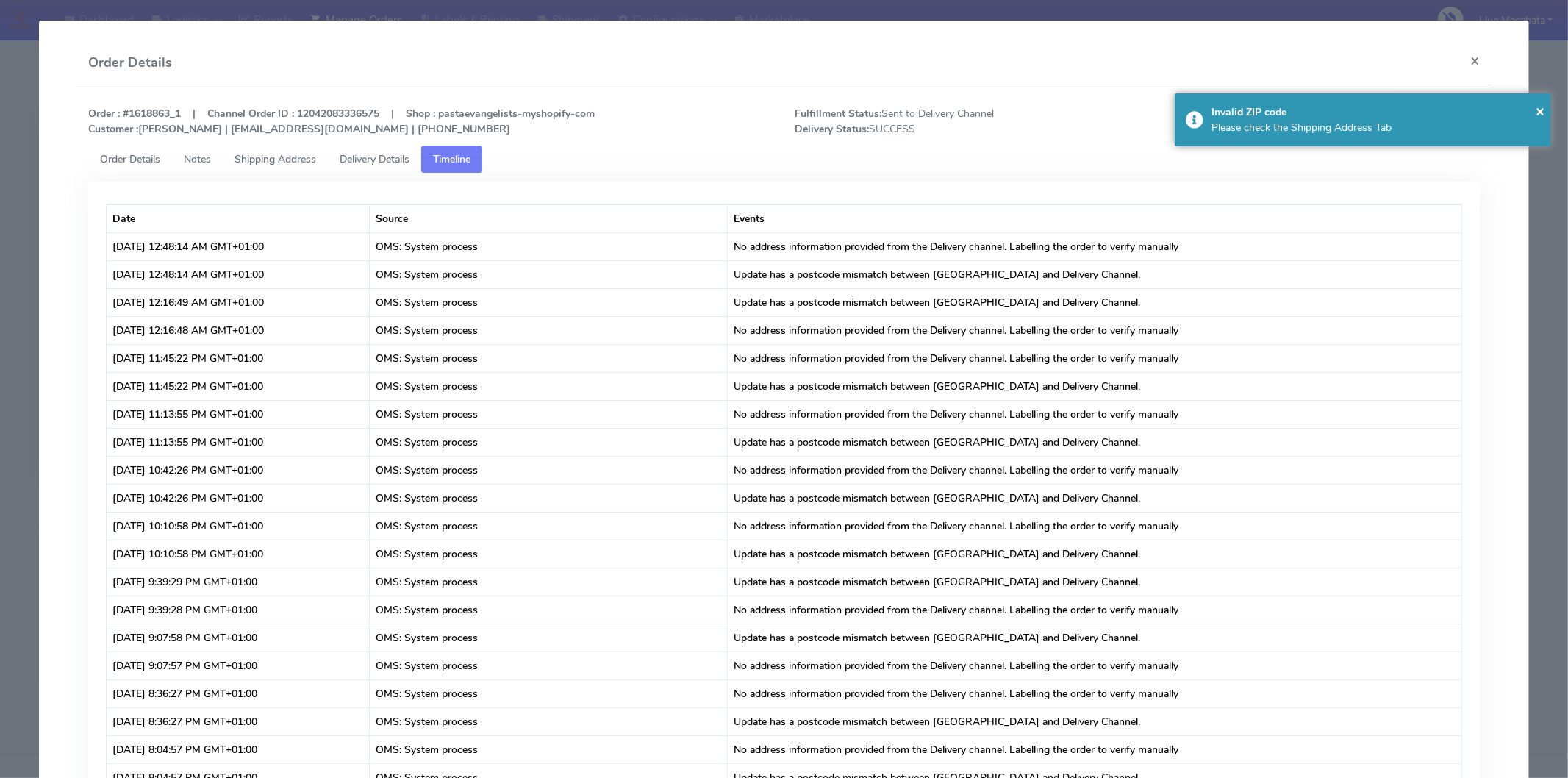
click at [397, 159] on span "Delivery Details" at bounding box center [374, 159] width 70 height 14
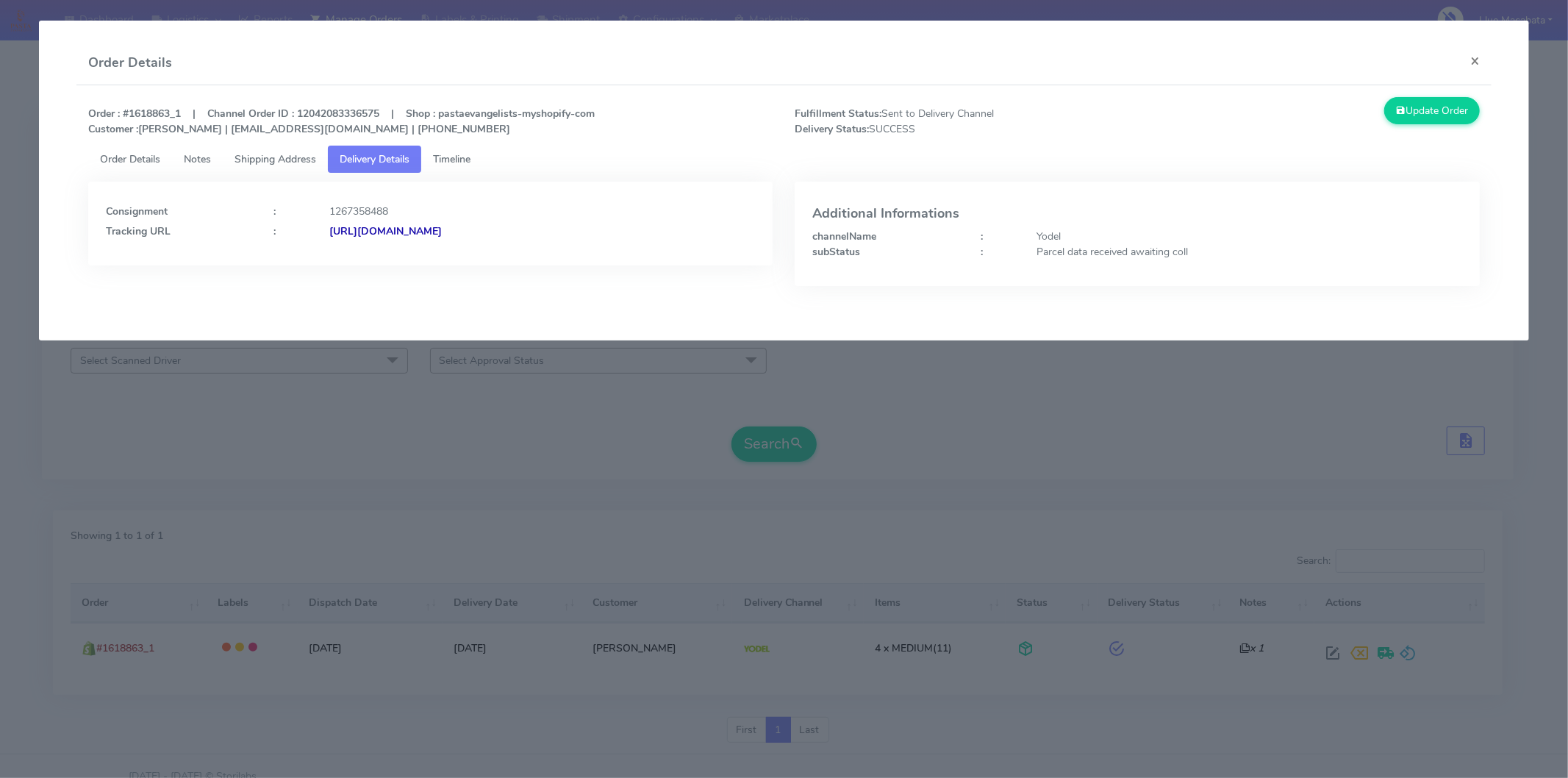
click at [442, 229] on strong "[URL][DOMAIN_NAME]" at bounding box center [386, 230] width 113 height 14
